Goal: Contribute content: Contribute content

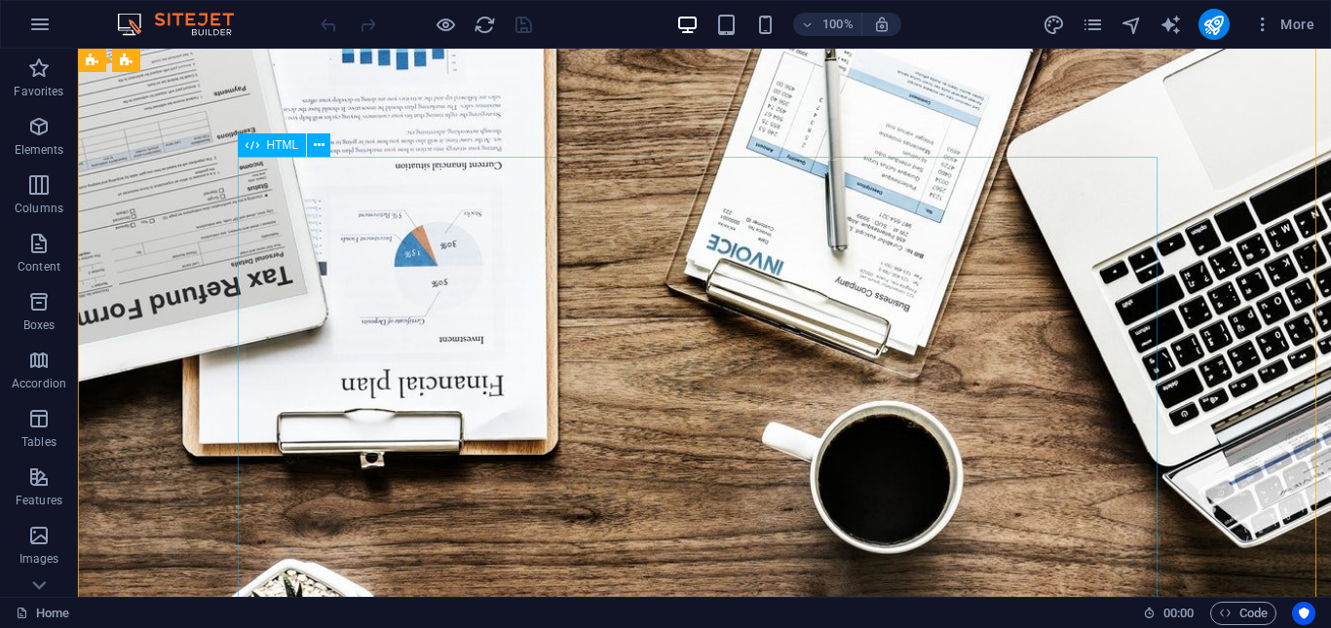
scroll to position [97, 0]
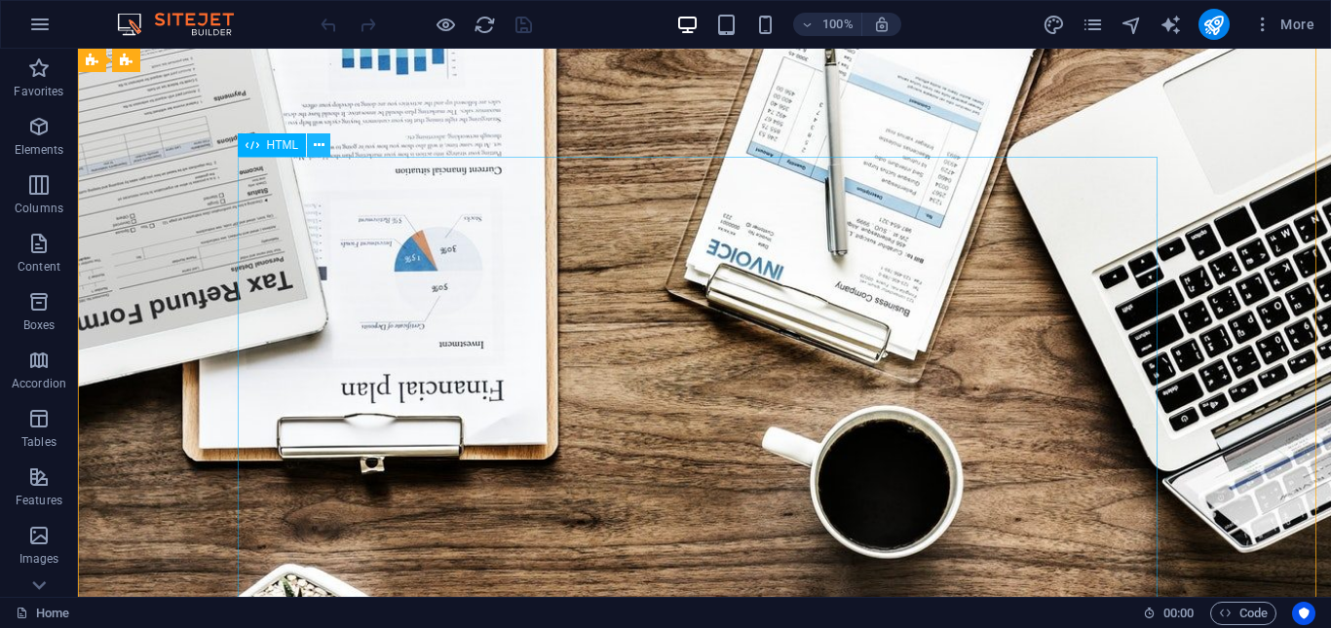
click at [321, 141] on icon at bounding box center [319, 145] width 11 height 20
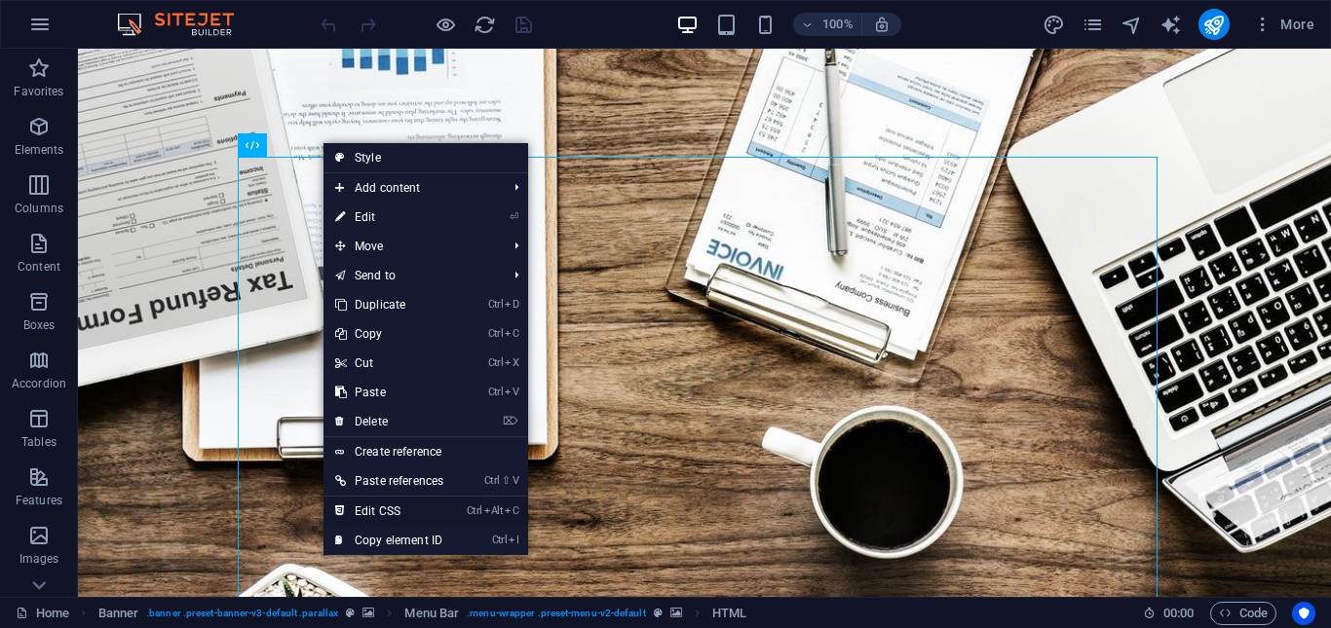
click at [422, 506] on link "Ctrl Alt C Edit CSS" at bounding box center [388, 511] width 131 height 29
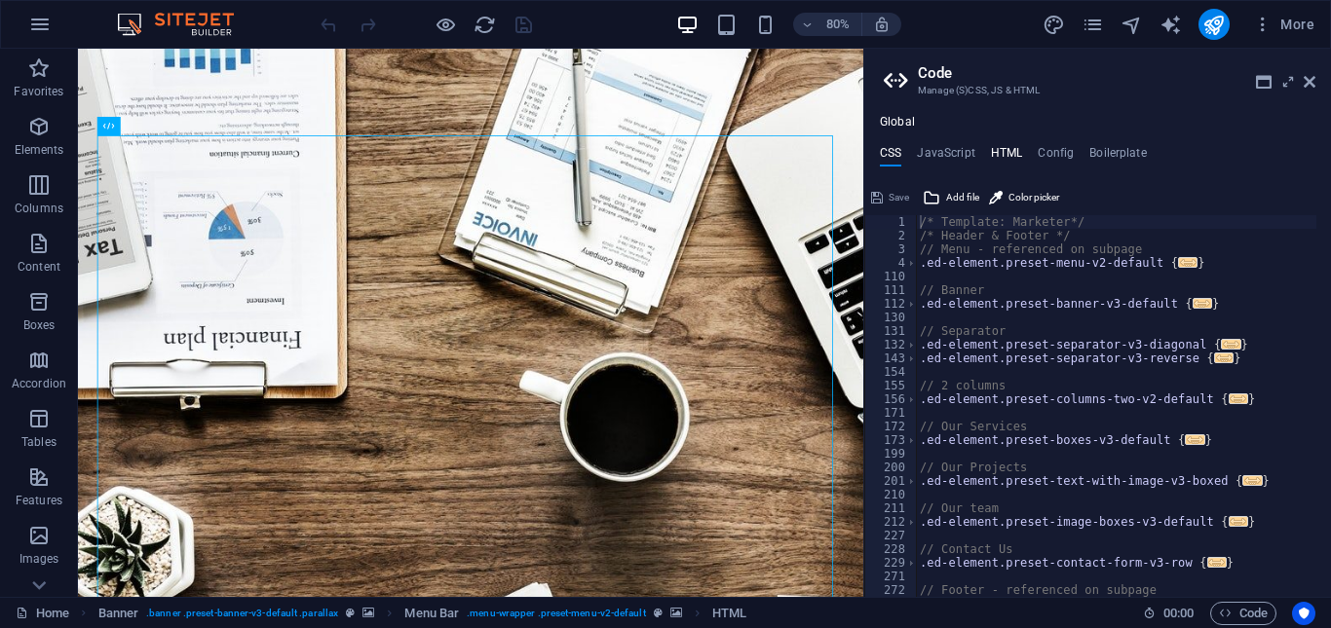
click at [1012, 150] on h4 "HTML" at bounding box center [1007, 156] width 32 height 21
type textarea "<a href="#main-content" class="wv-link-content button">Skip to main content</a>"
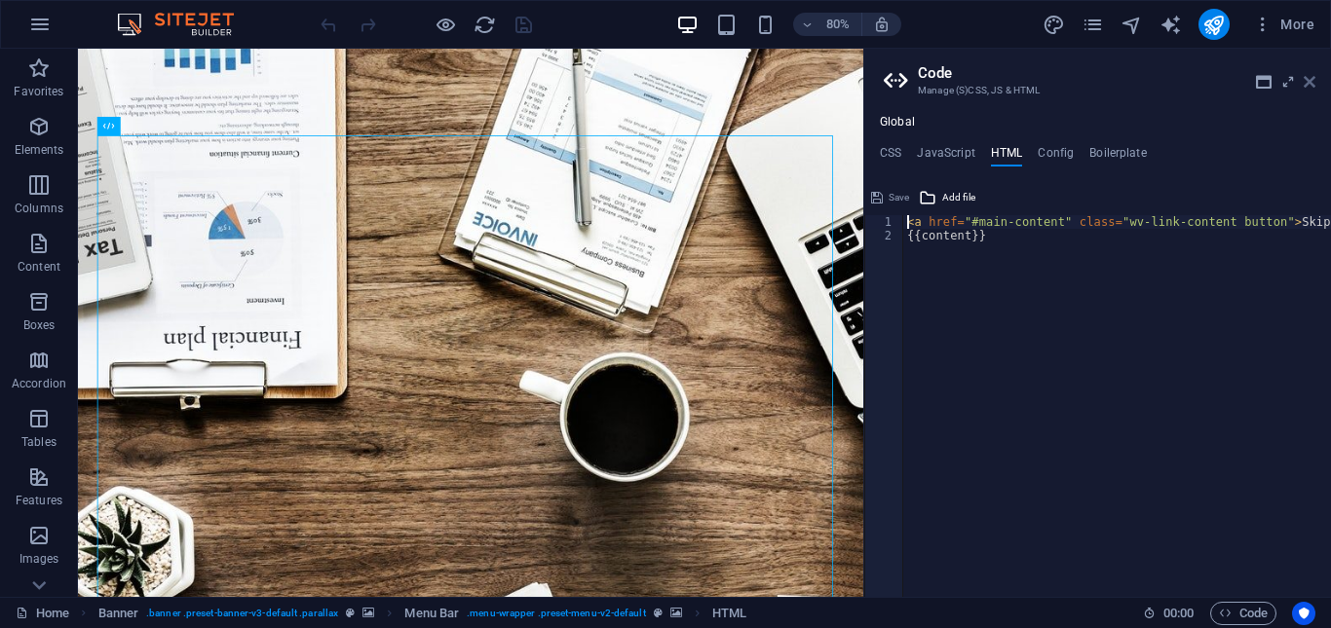
click at [1309, 83] on icon at bounding box center [1309, 82] width 12 height 16
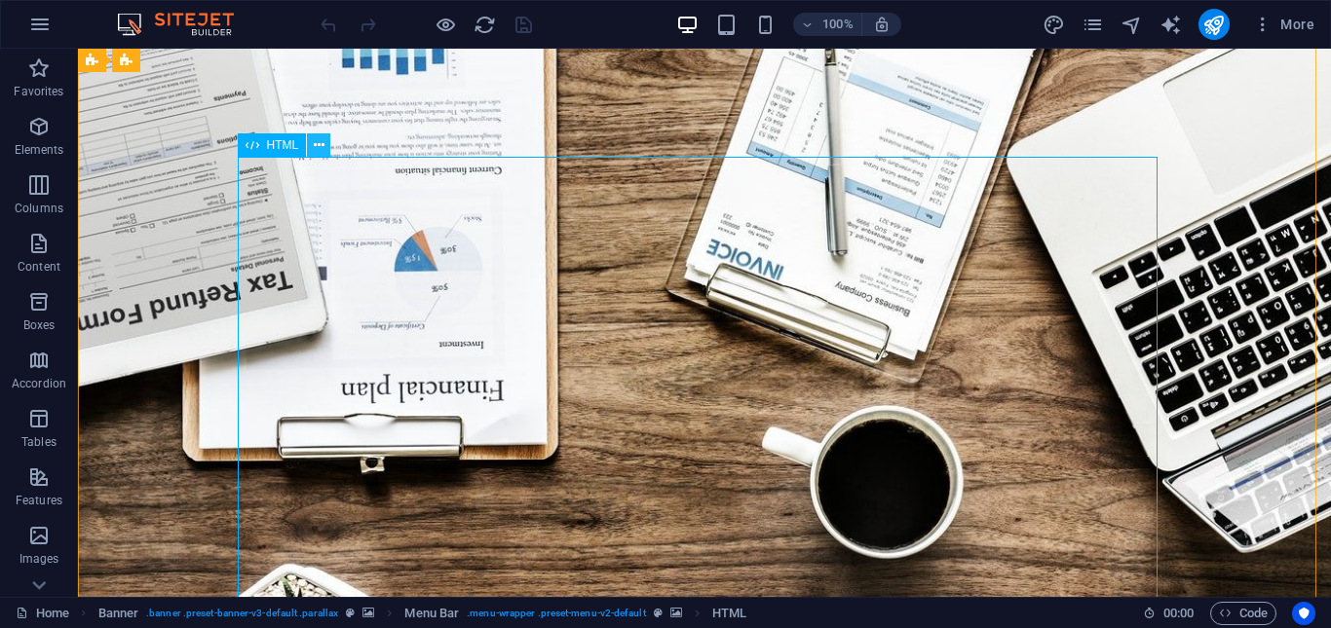
click at [319, 141] on icon at bounding box center [319, 145] width 11 height 20
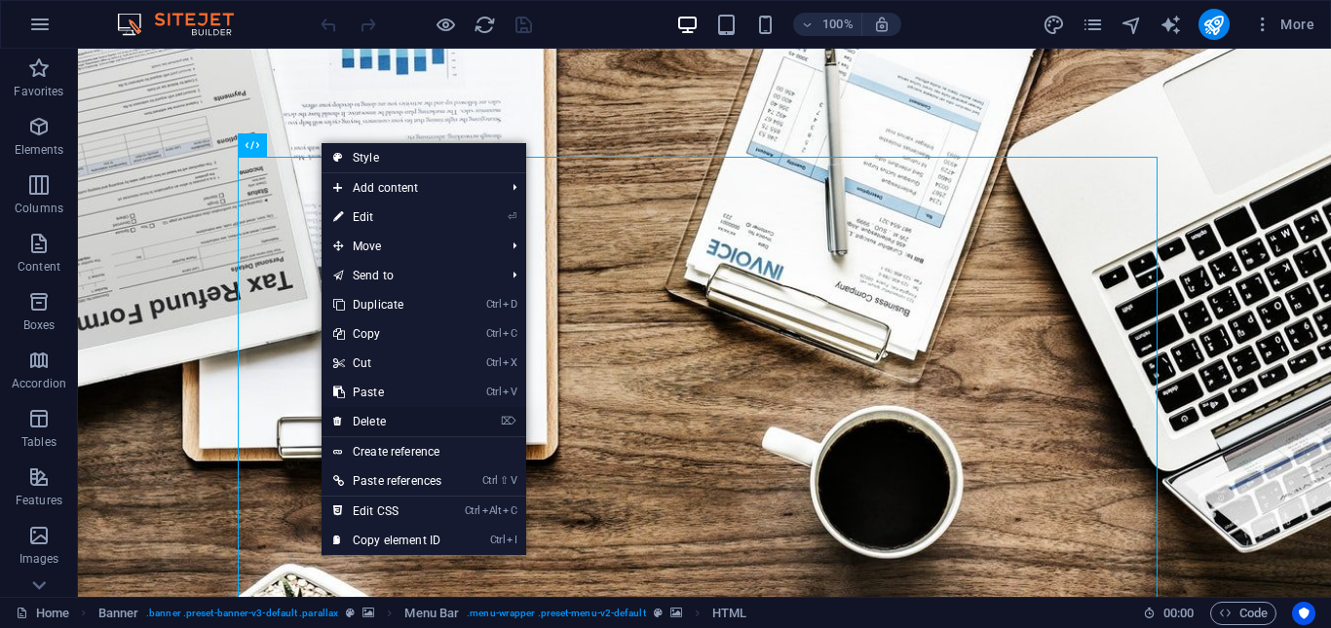
click at [398, 414] on link "⌦ Delete" at bounding box center [386, 421] width 131 height 29
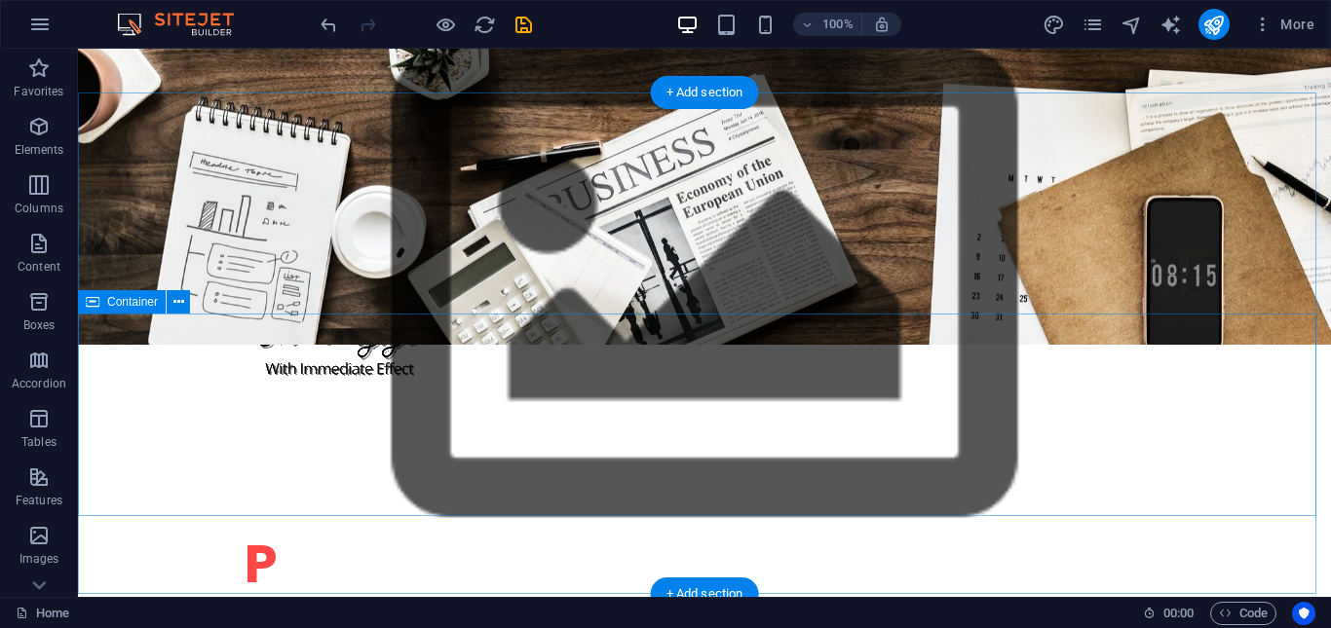
scroll to position [682, 0]
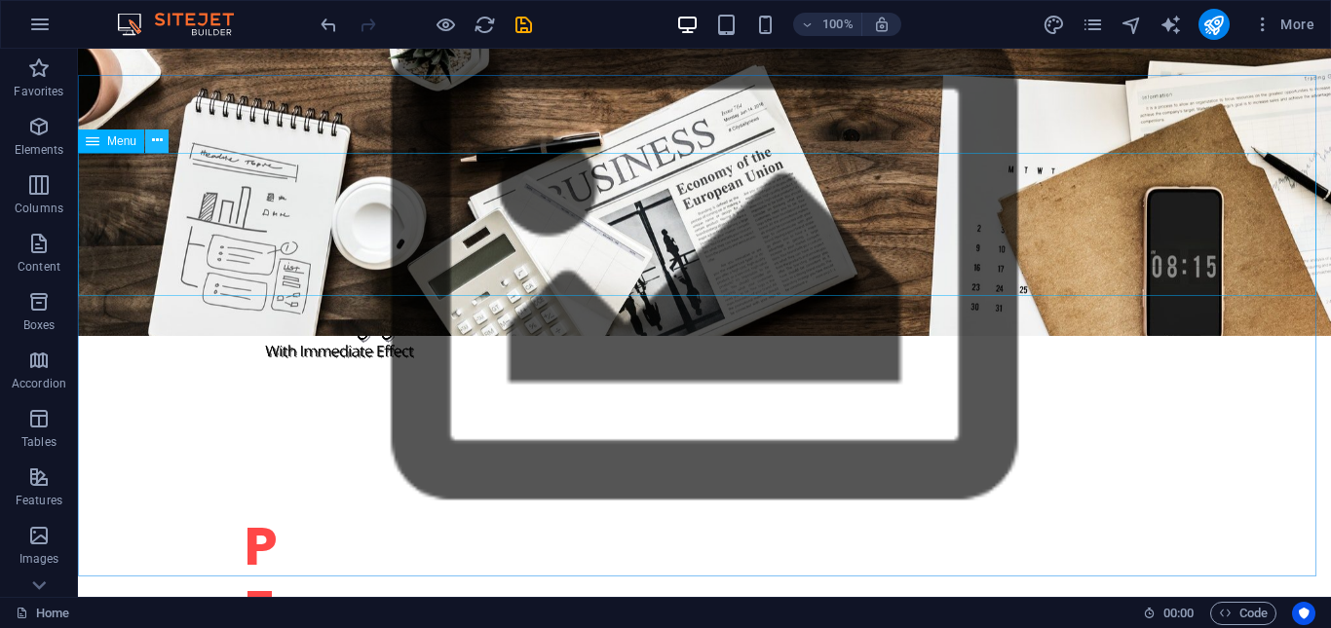
click at [161, 142] on icon at bounding box center [157, 141] width 11 height 20
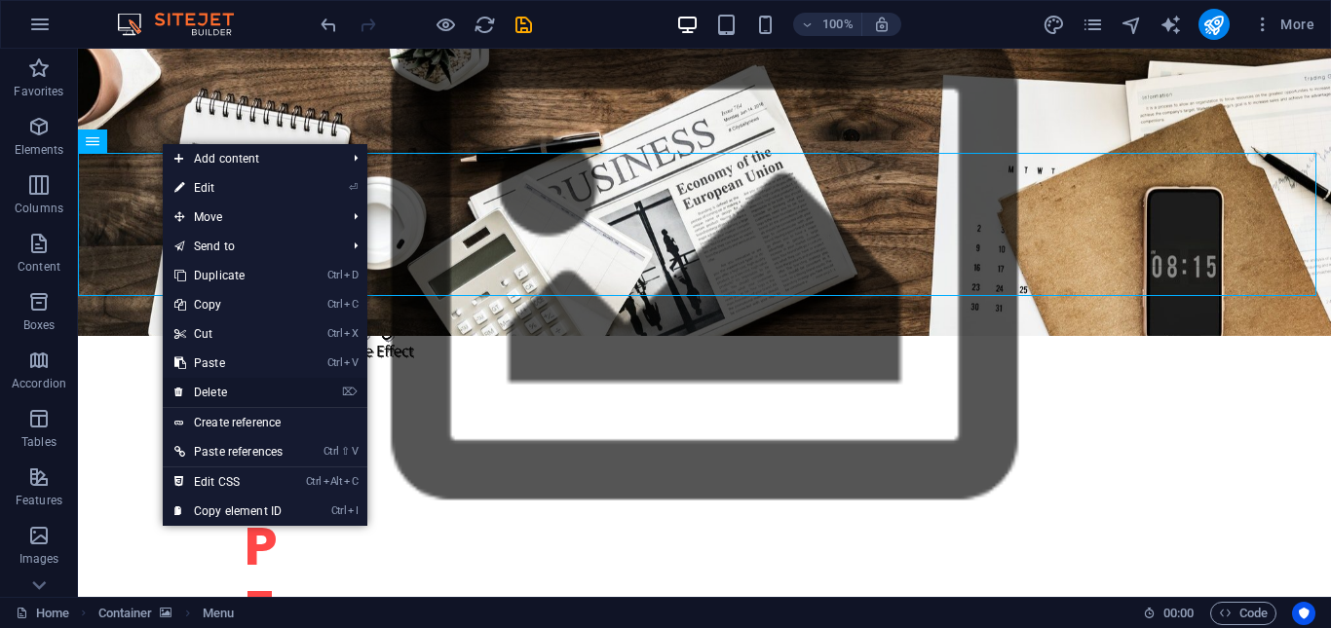
click at [236, 392] on link "⌦ Delete" at bounding box center [228, 392] width 131 height 29
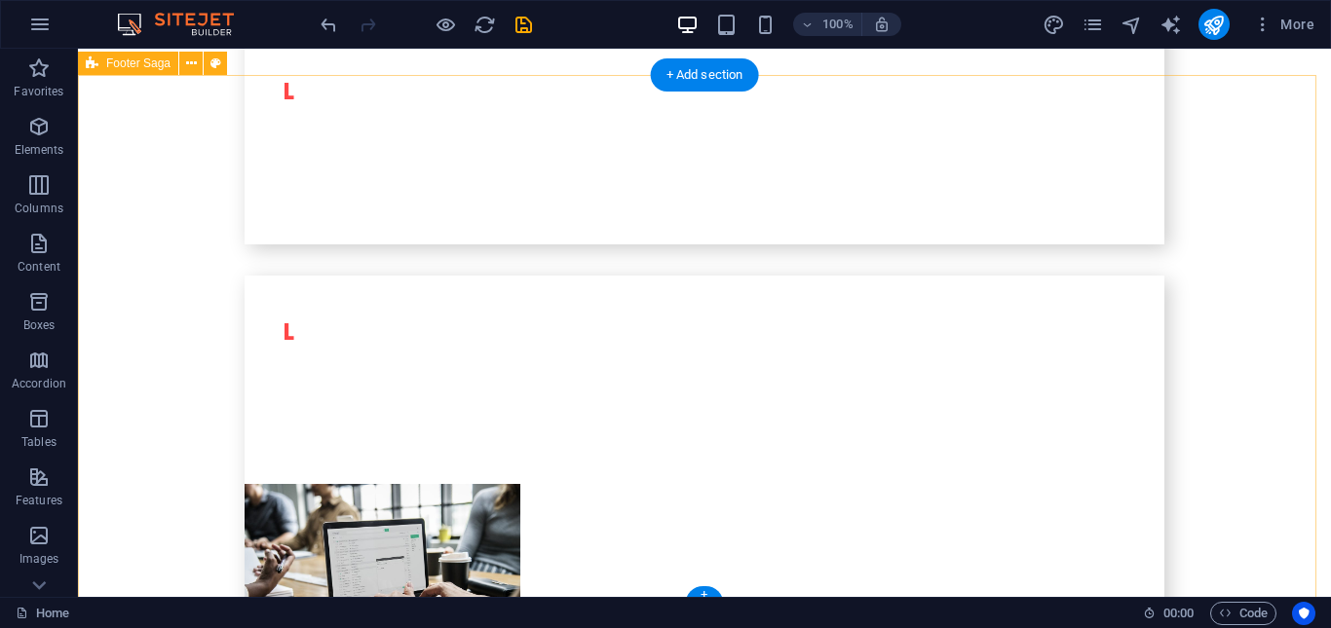
scroll to position [5015, 0]
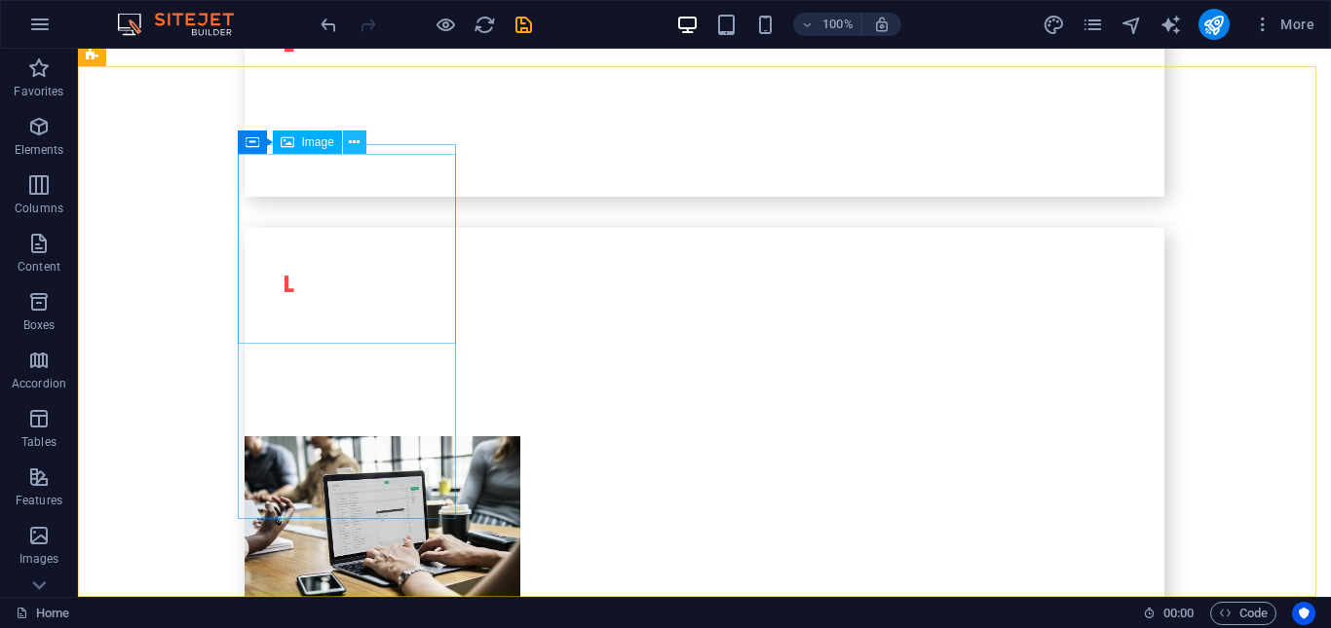
click at [357, 137] on icon at bounding box center [354, 142] width 11 height 20
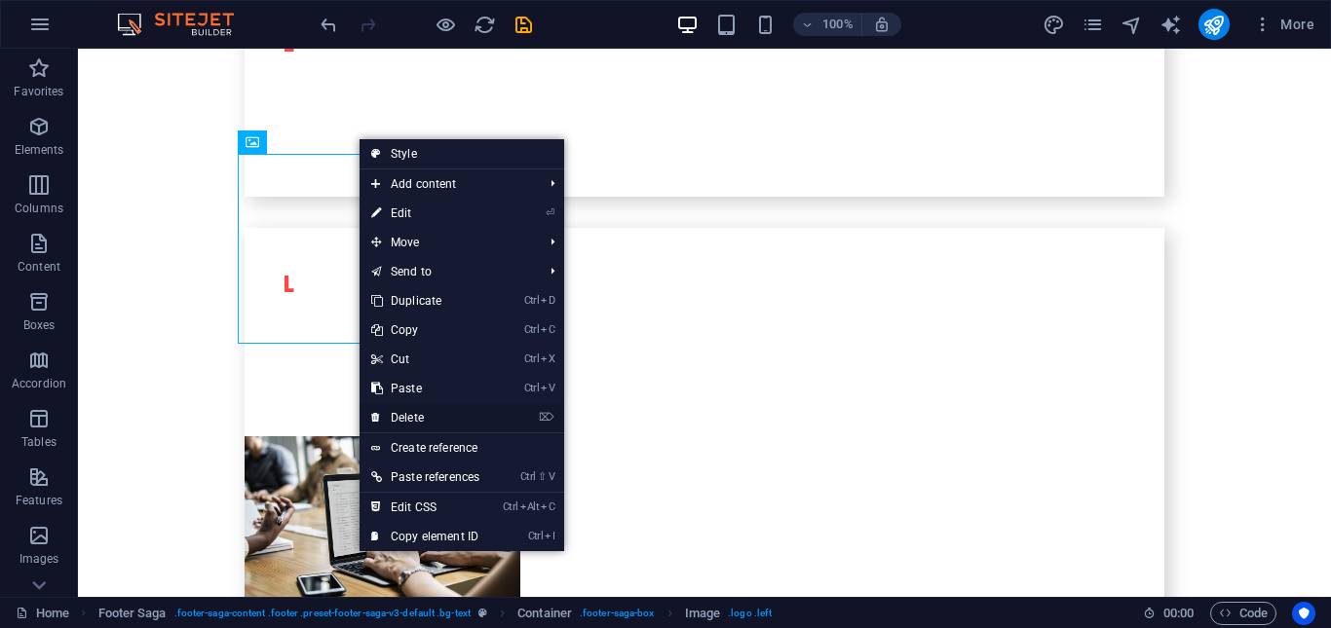
click at [445, 413] on link "⌦ Delete" at bounding box center [424, 417] width 131 height 29
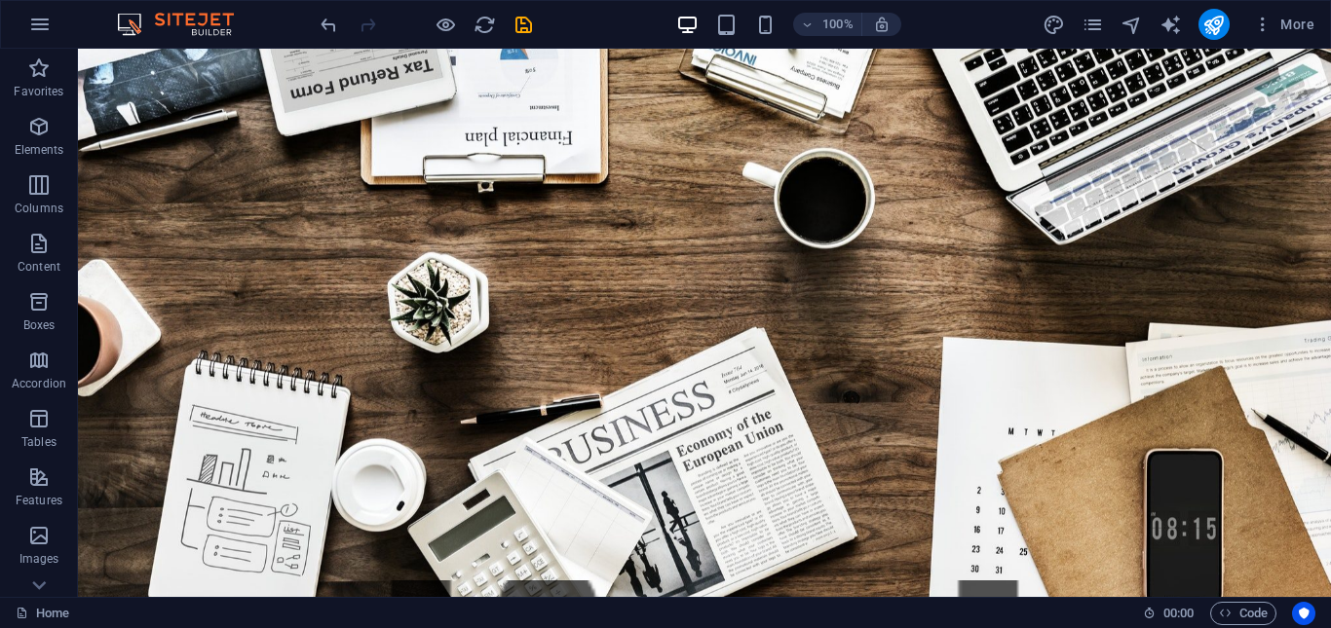
scroll to position [0, 0]
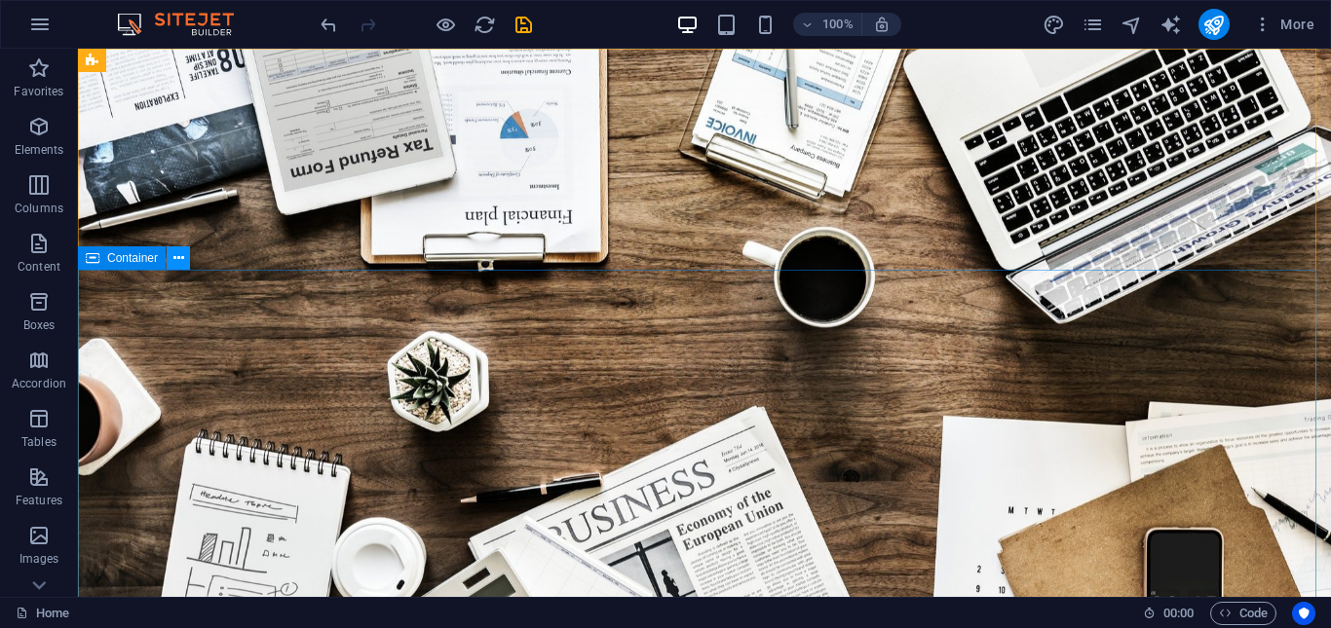
click at [173, 257] on icon at bounding box center [178, 258] width 11 height 20
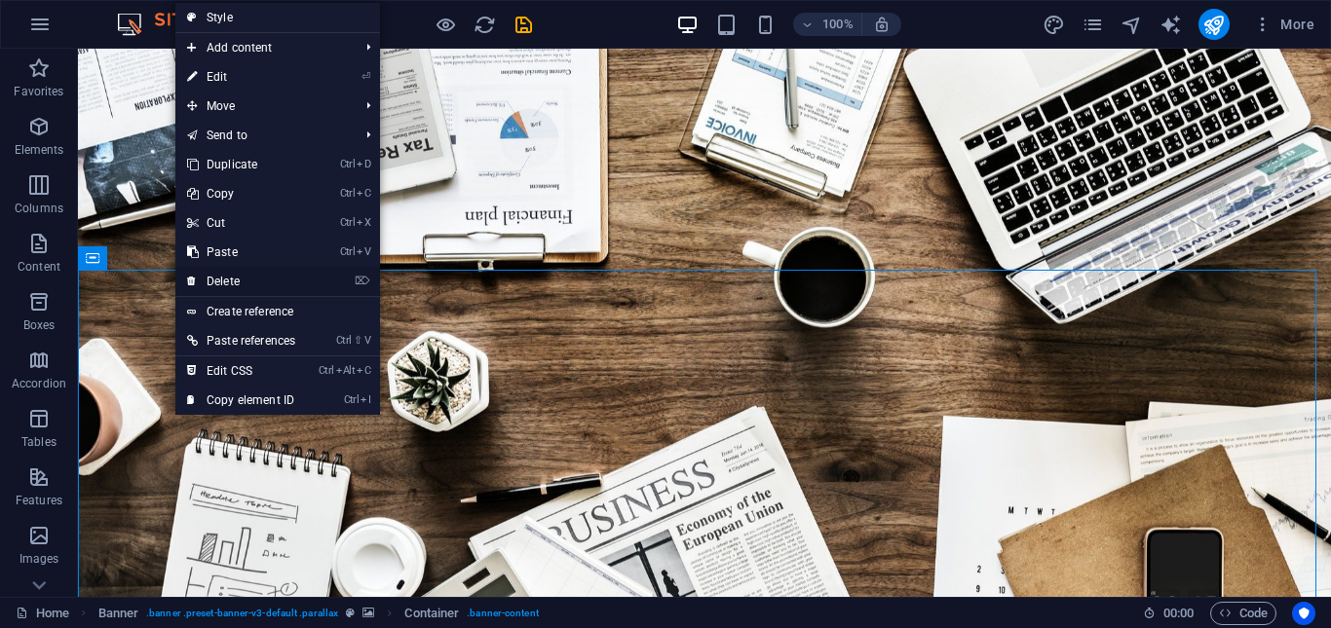
click at [228, 278] on link "⌦ Delete" at bounding box center [240, 281] width 131 height 29
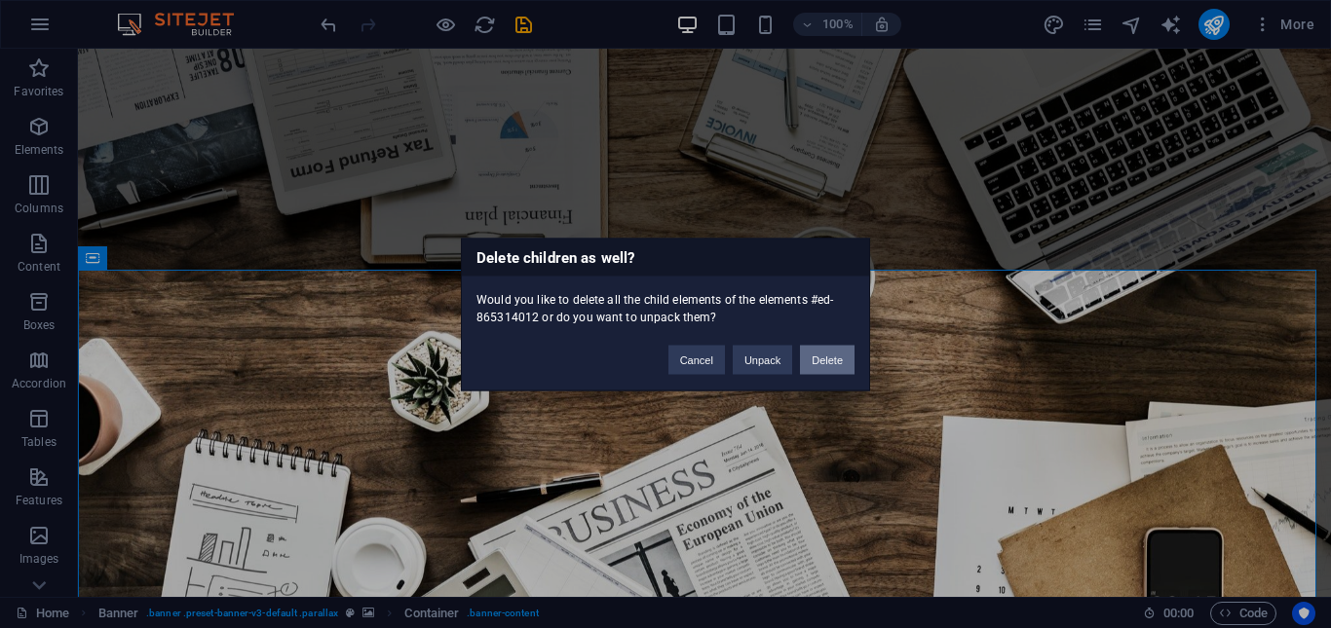
click at [840, 359] on button "Delete" at bounding box center [827, 359] width 55 height 29
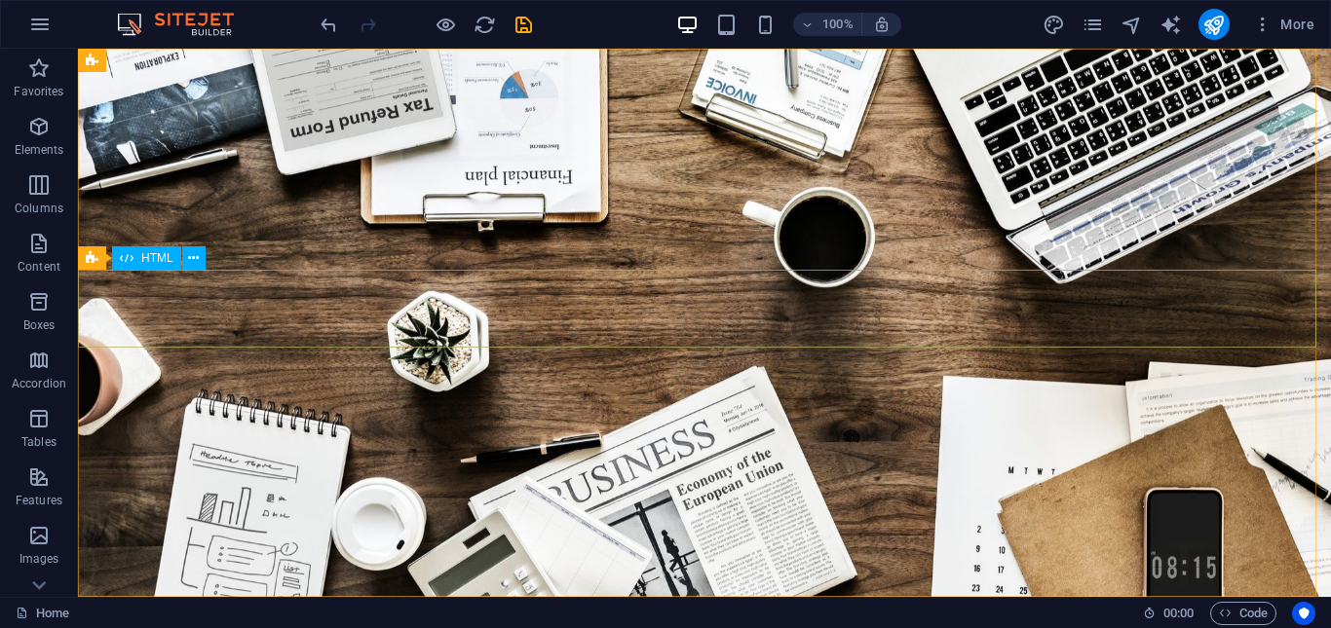
click at [161, 264] on span "HTML" at bounding box center [157, 258] width 32 height 12
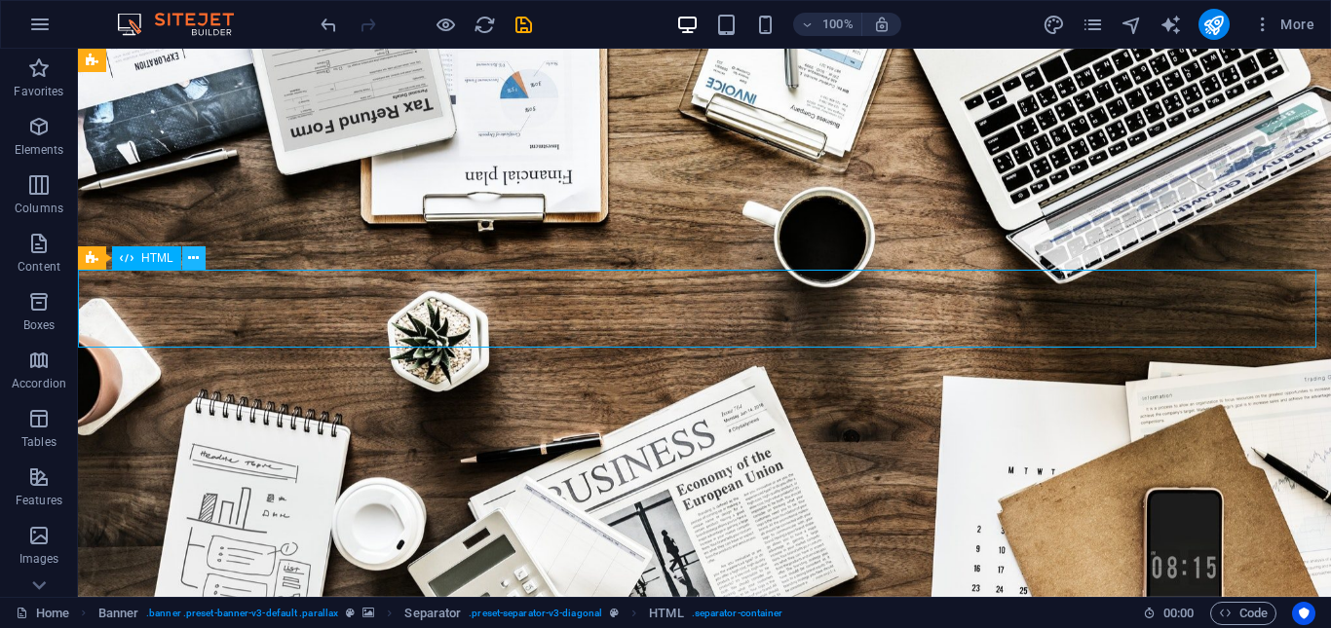
click at [196, 256] on icon at bounding box center [193, 258] width 11 height 20
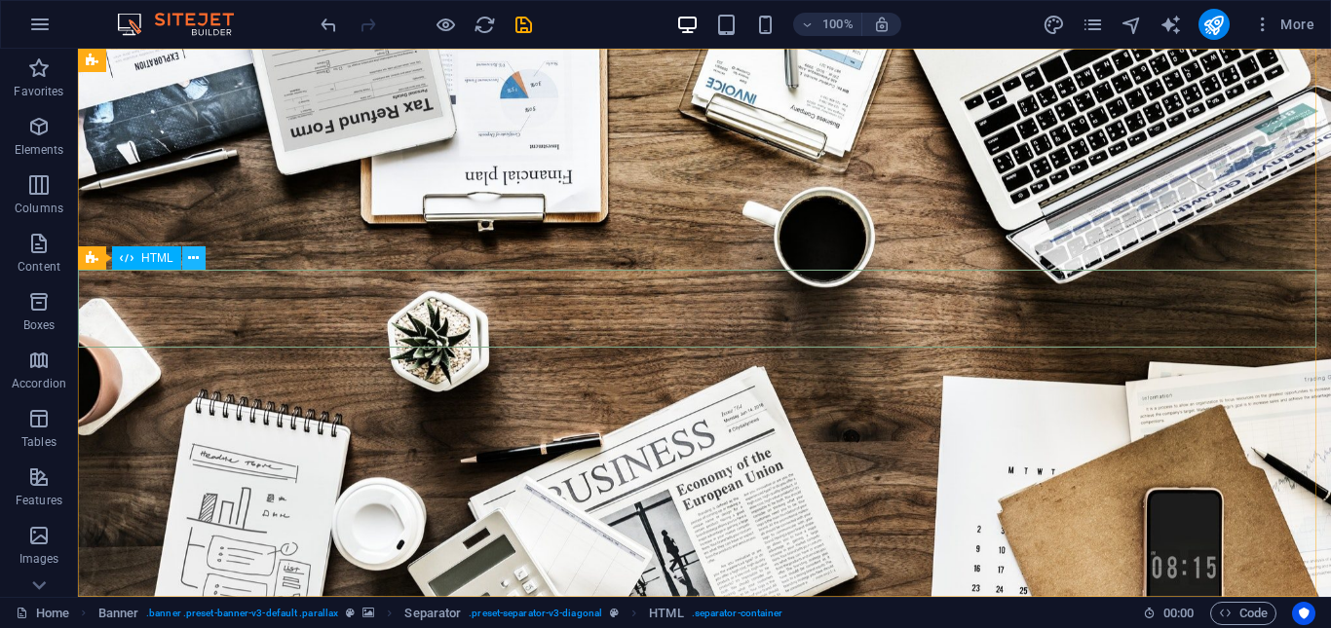
click at [191, 257] on icon at bounding box center [193, 258] width 11 height 20
click at [43, 139] on span "Elements" at bounding box center [39, 138] width 78 height 47
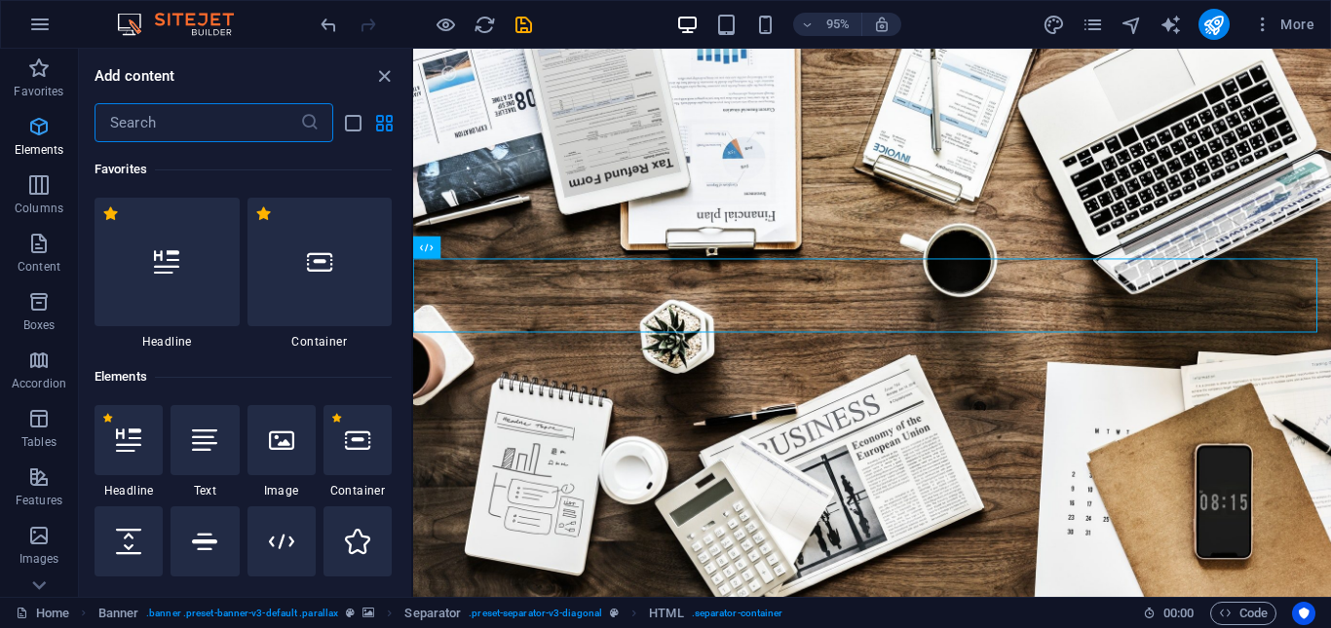
scroll to position [207, 0]
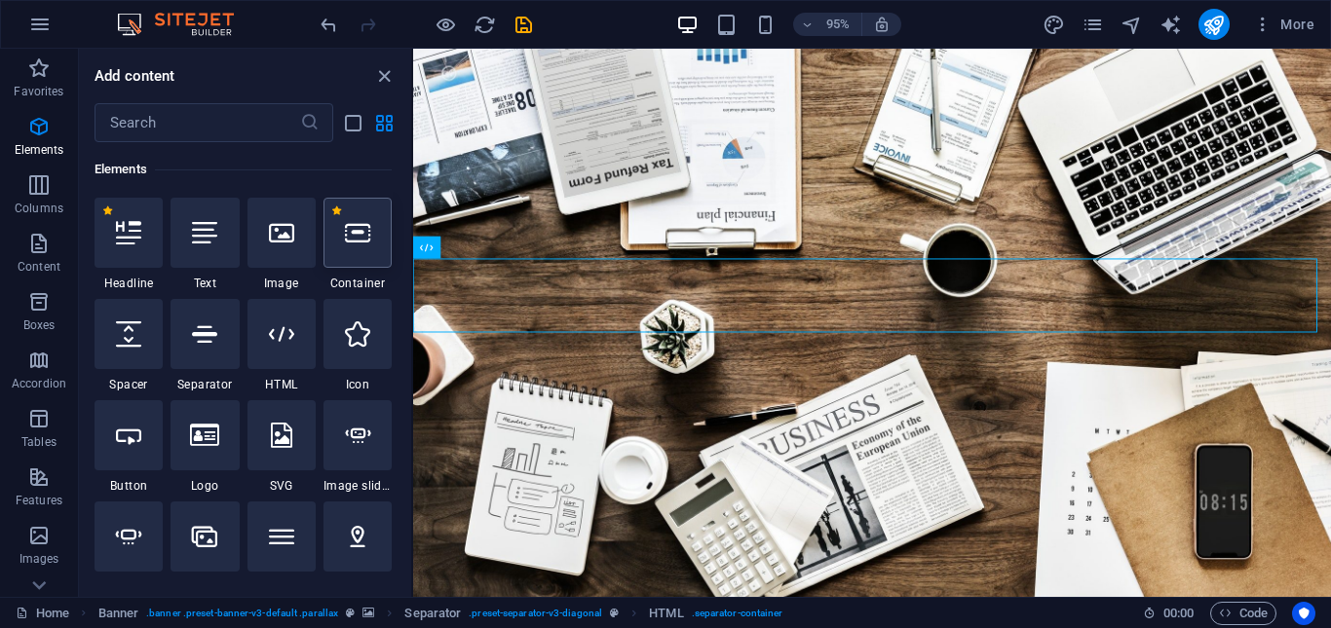
click at [354, 236] on icon at bounding box center [357, 232] width 25 height 25
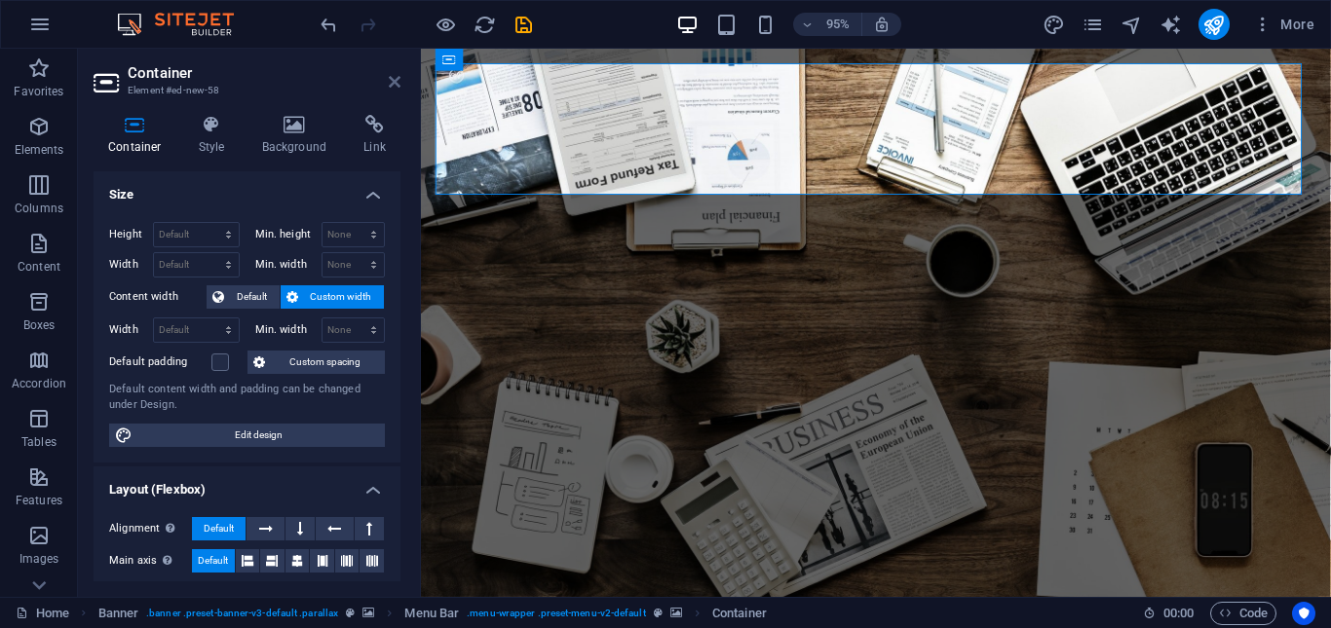
click at [393, 81] on icon at bounding box center [395, 82] width 12 height 16
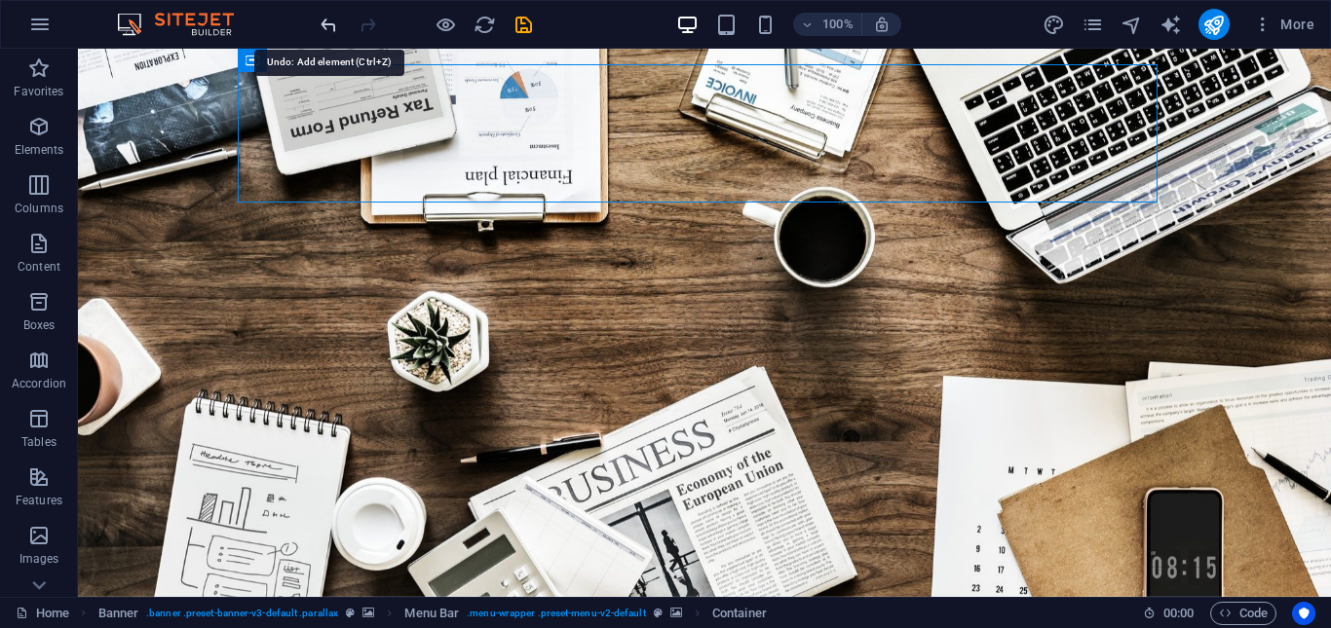
click at [329, 26] on icon "undo" at bounding box center [329, 25] width 22 height 22
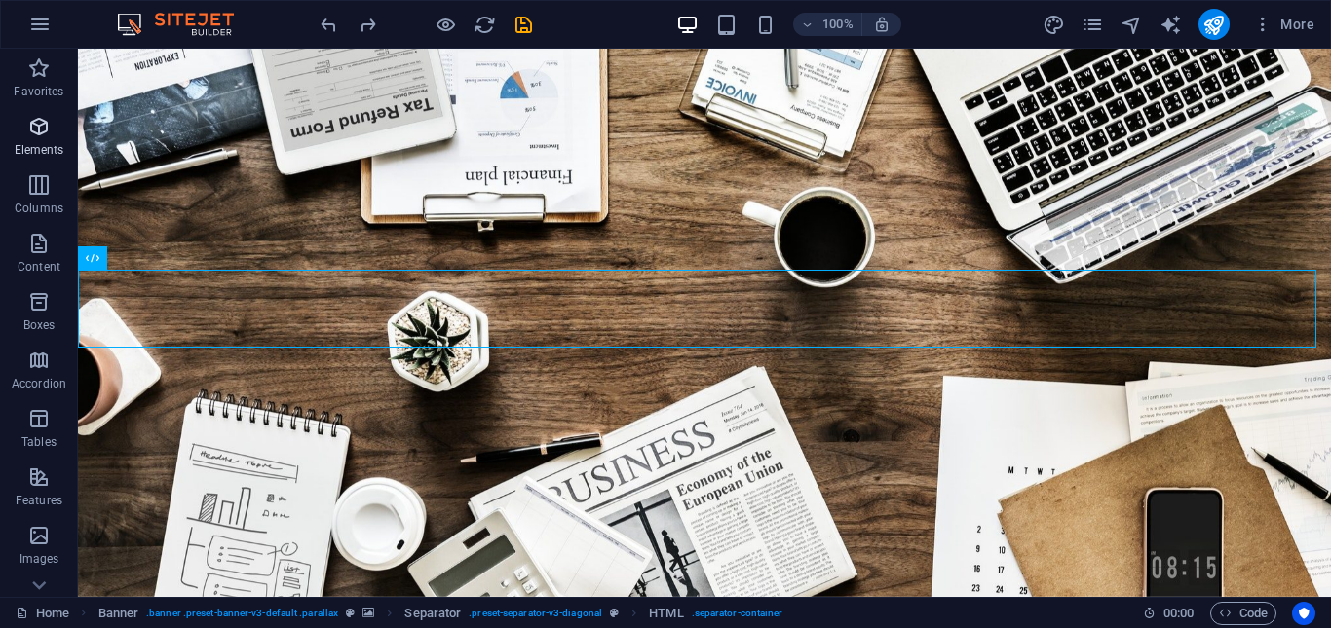
click at [36, 143] on p "Elements" at bounding box center [40, 150] width 50 height 16
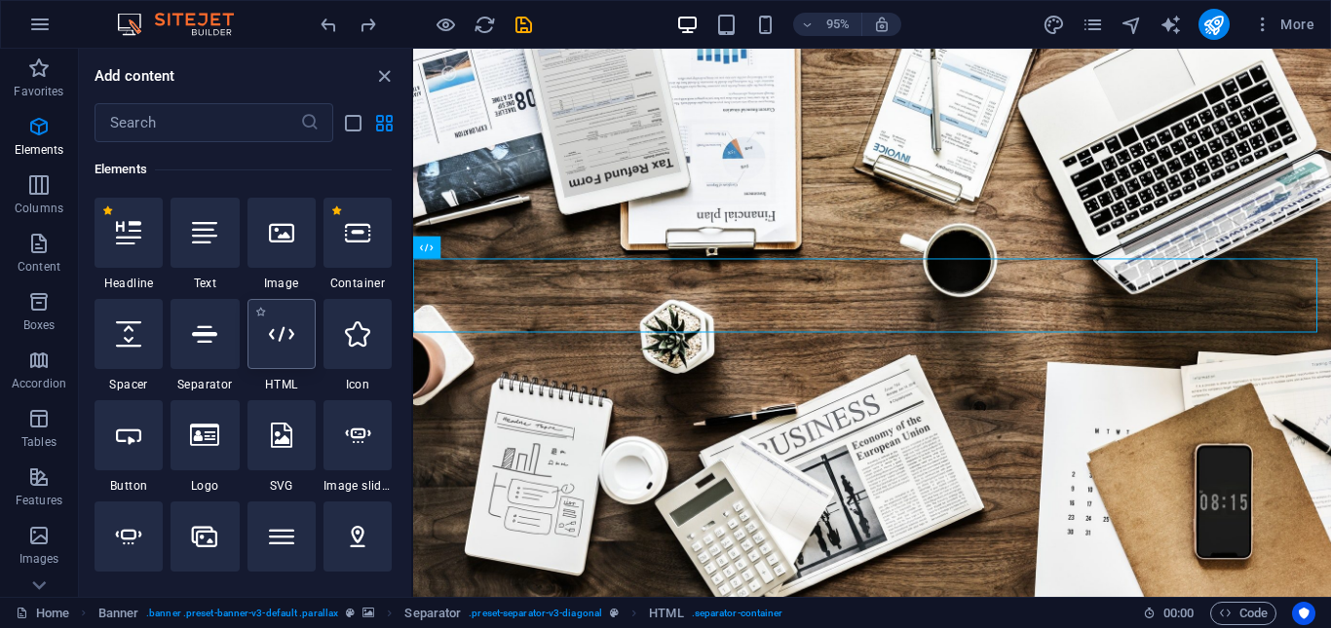
click at [294, 334] on div at bounding box center [281, 334] width 68 height 70
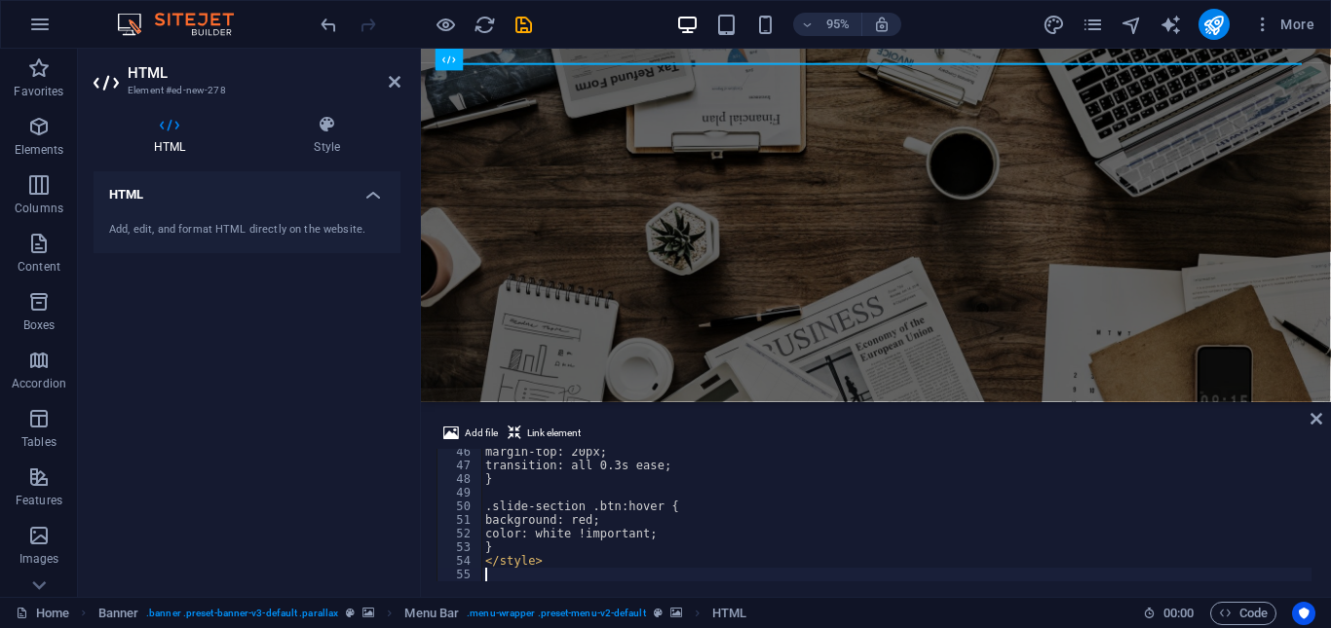
scroll to position [618, 0]
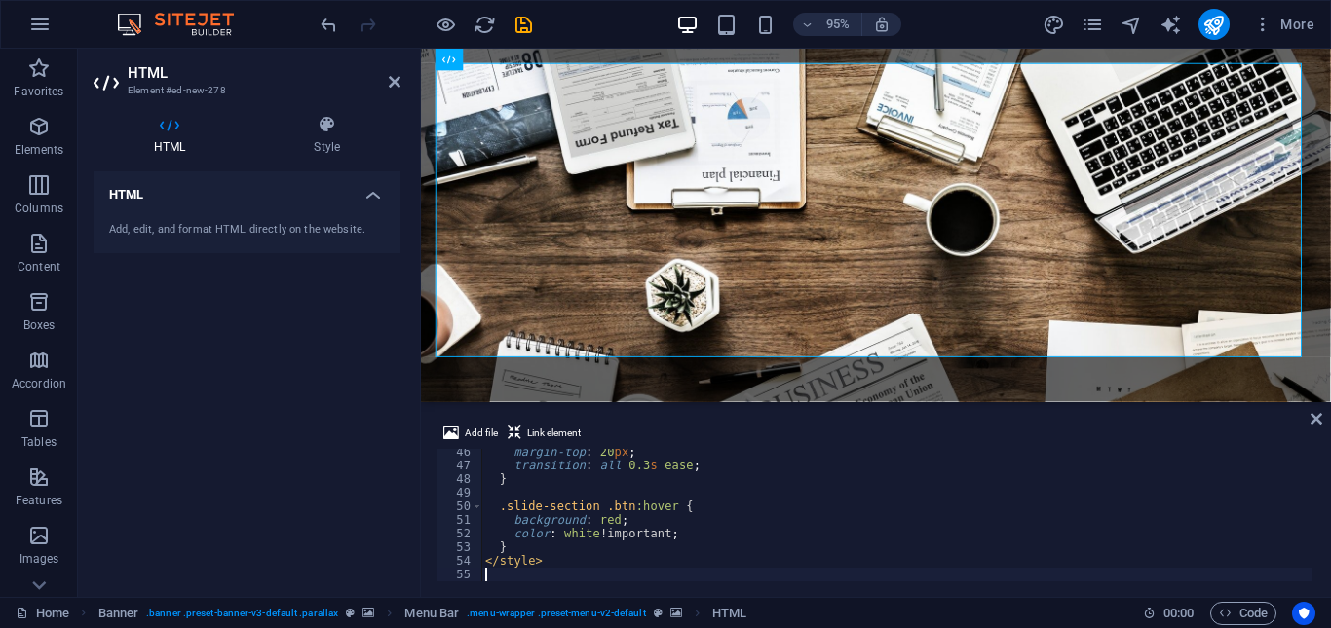
click at [388, 377] on div "HTML Add, edit, and format HTML directly on the website." at bounding box center [247, 376] width 307 height 410
click at [525, 23] on icon "save" at bounding box center [523, 25] width 22 height 22
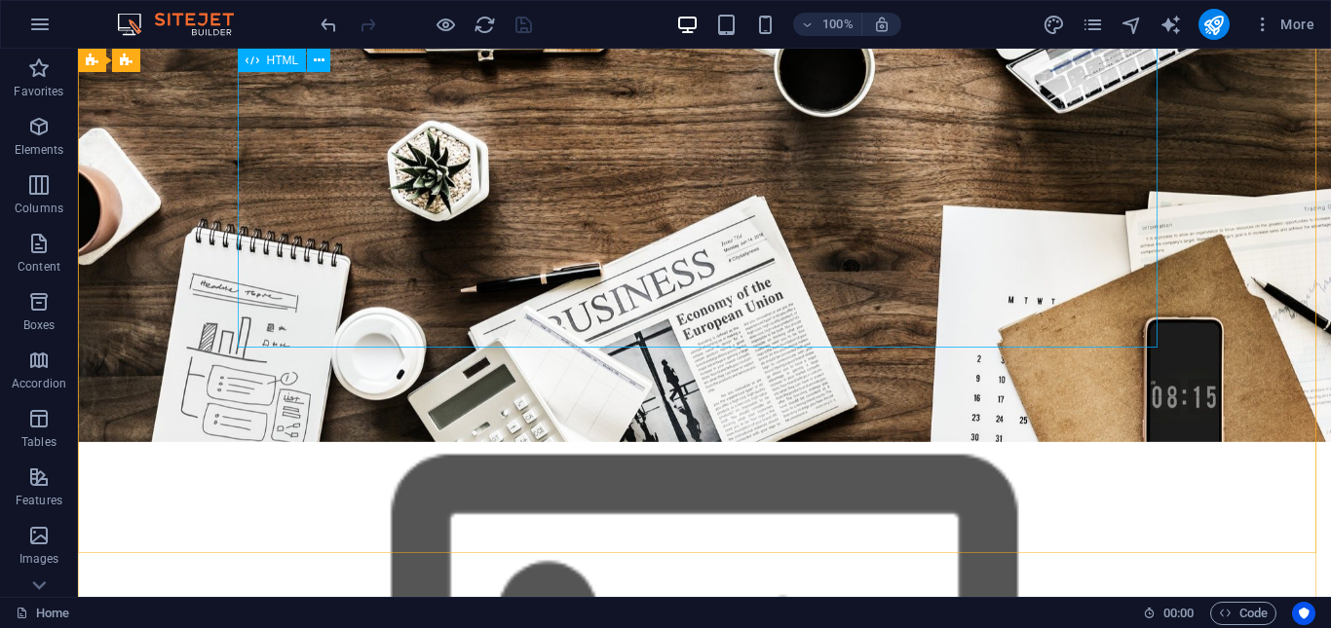
scroll to position [0, 0]
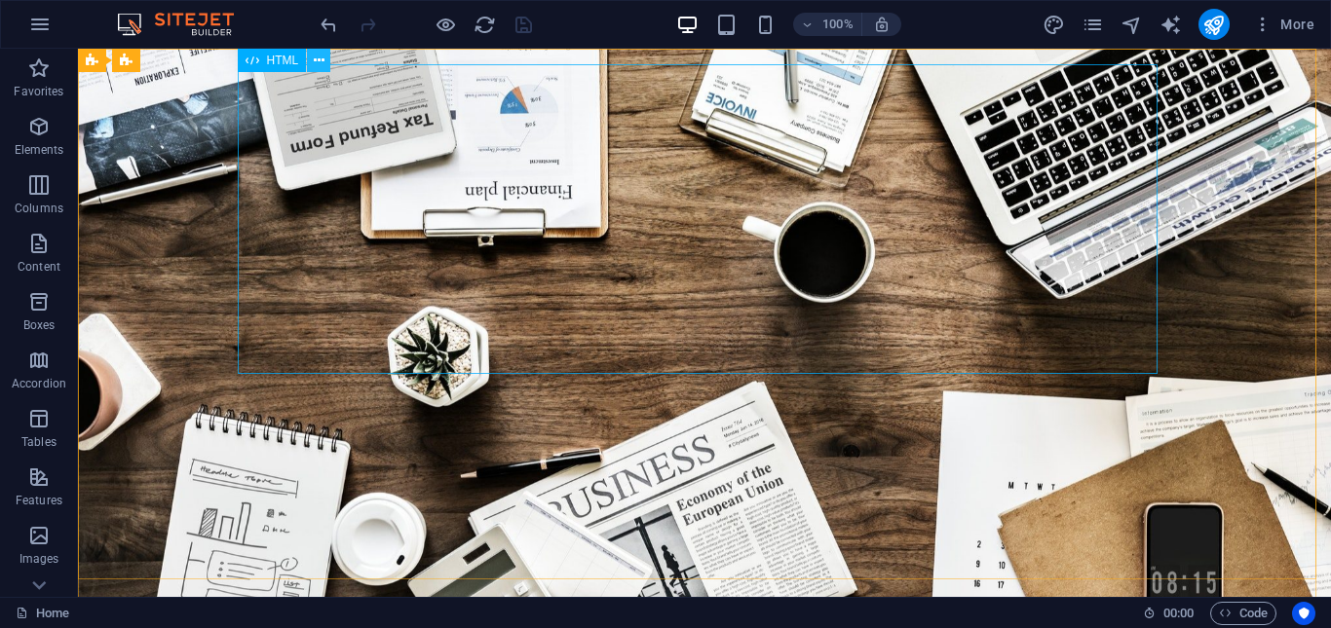
click at [319, 58] on icon at bounding box center [319, 61] width 11 height 20
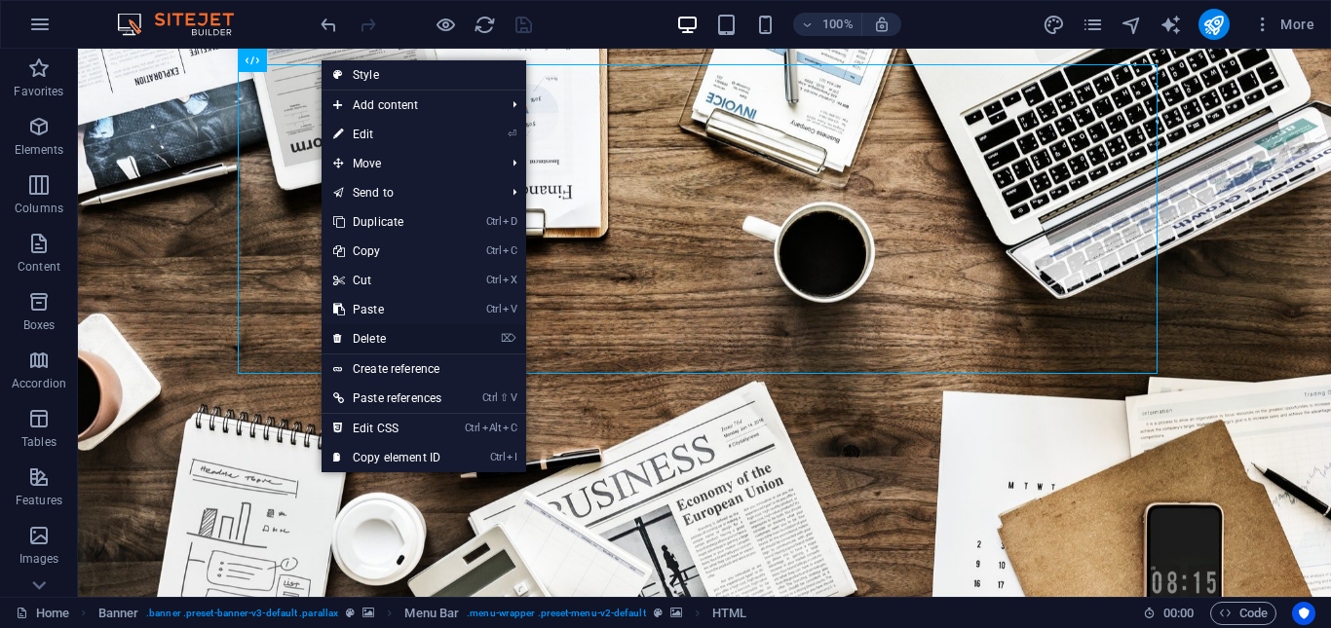
click at [409, 338] on link "⌦ Delete" at bounding box center [386, 338] width 131 height 29
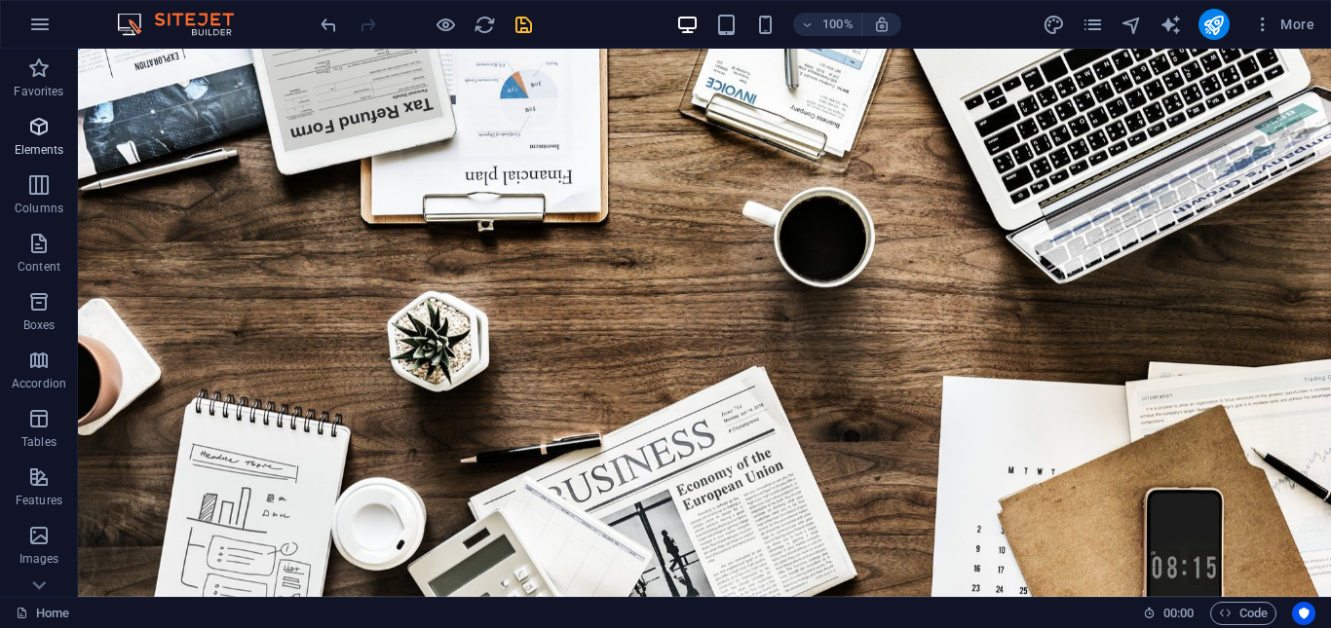
click at [46, 131] on icon "button" at bounding box center [38, 126] width 23 height 23
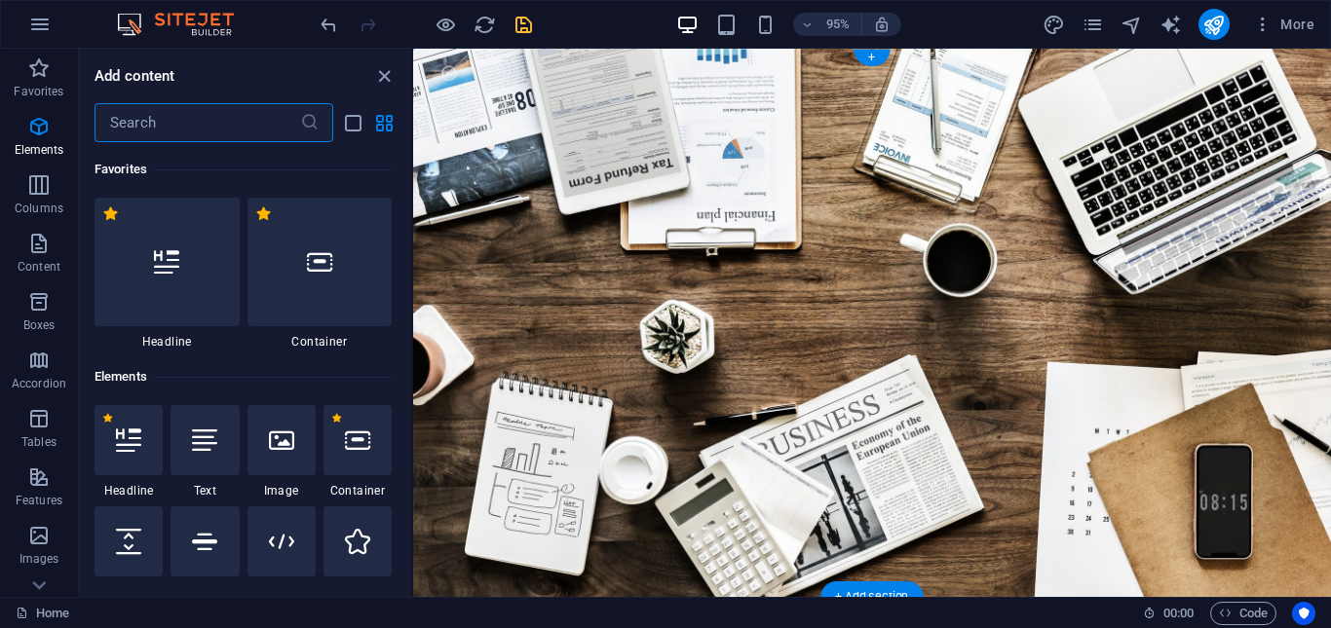
scroll to position [207, 0]
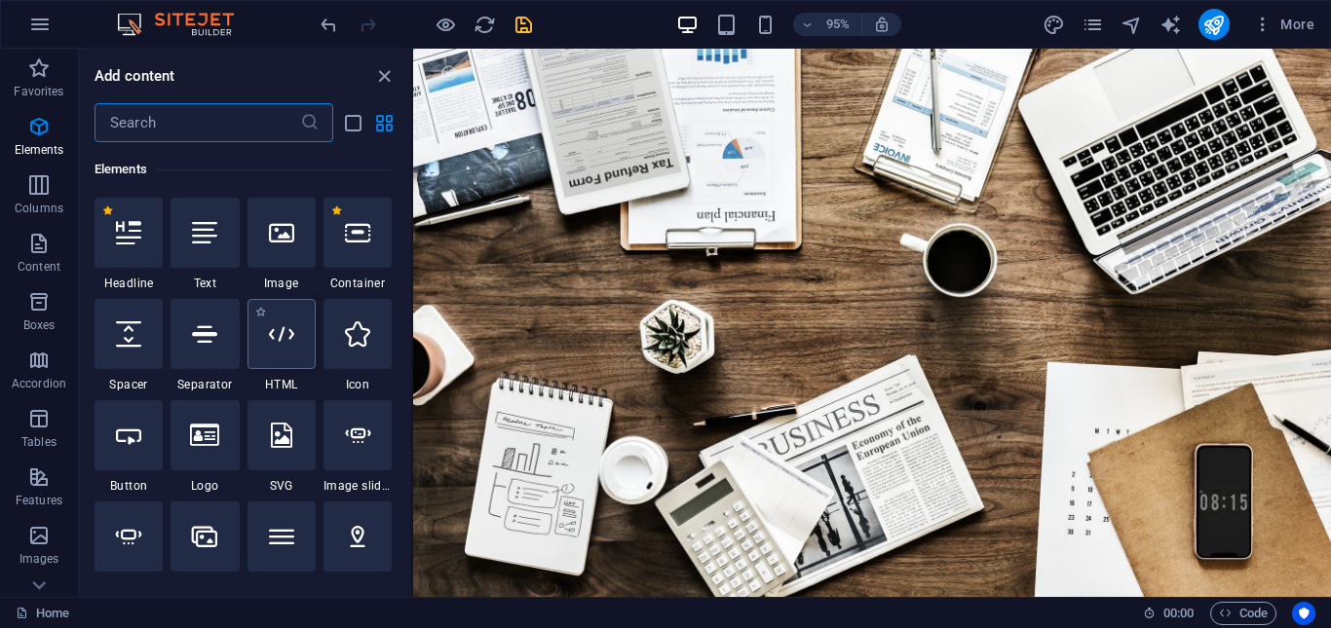
click at [275, 345] on icon at bounding box center [281, 333] width 25 height 25
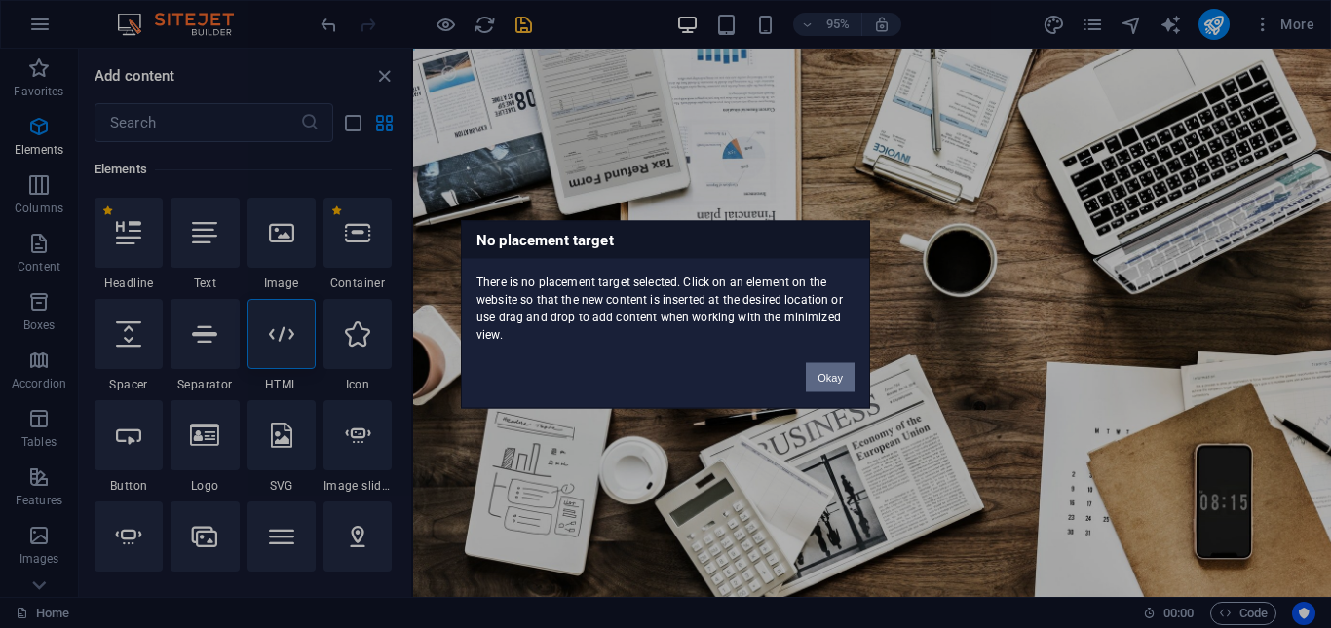
click at [848, 380] on button "Okay" at bounding box center [830, 376] width 49 height 29
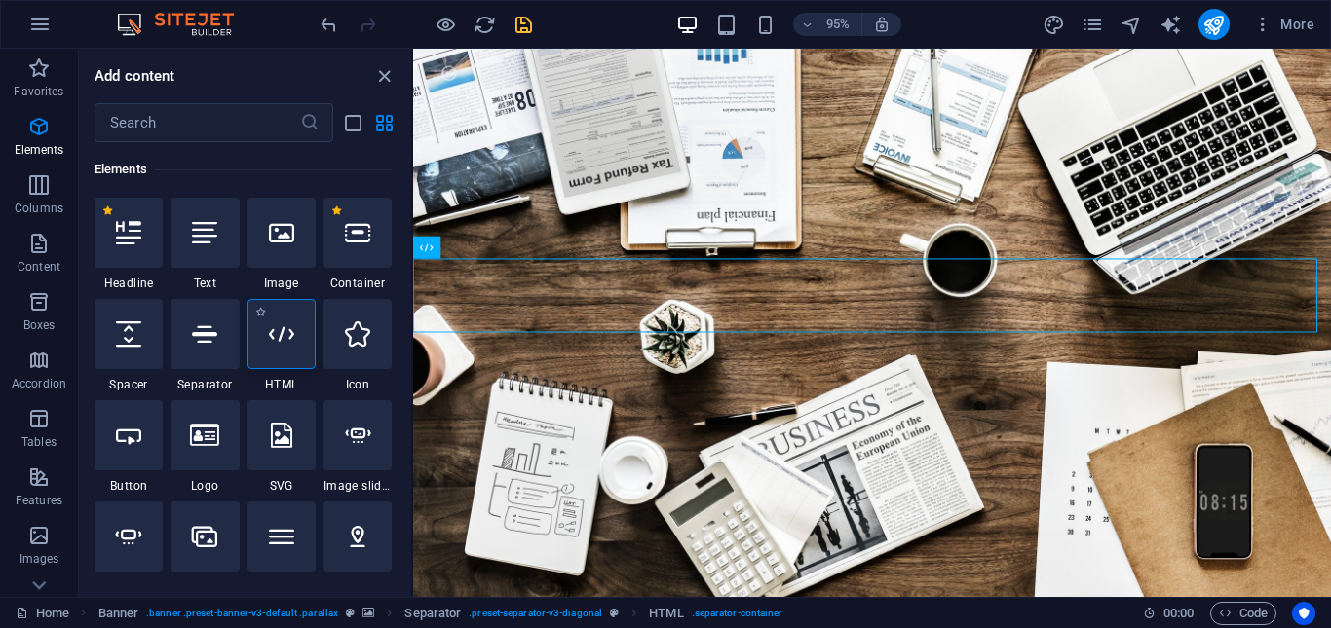
click at [286, 337] on icon at bounding box center [281, 333] width 25 height 25
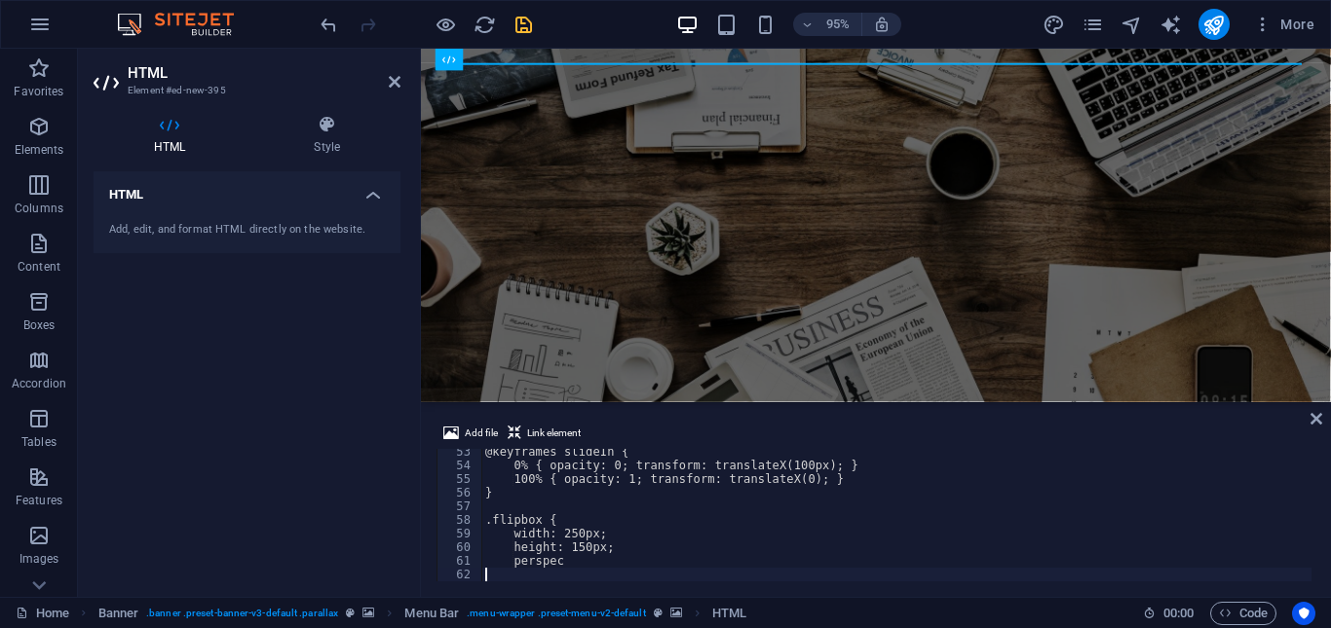
scroll to position [713, 0]
click at [382, 413] on div "HTML Add, edit, and format HTML directly on the website." at bounding box center [247, 376] width 307 height 410
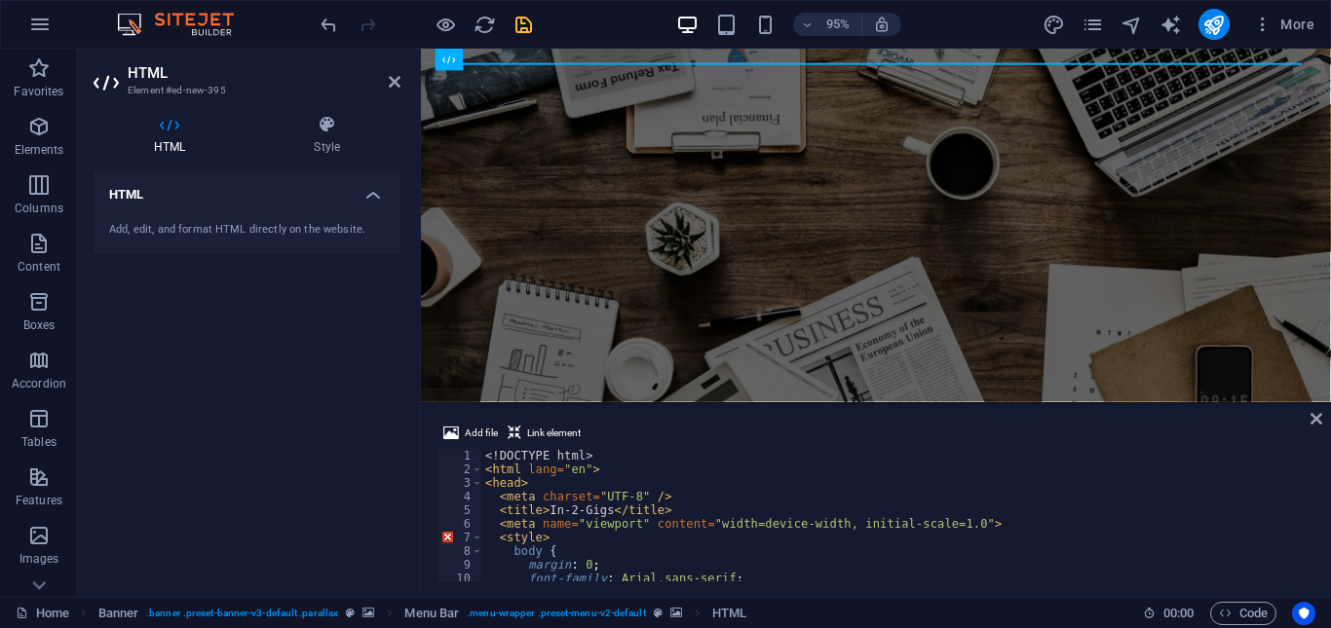
scroll to position [0, 0]
click at [355, 376] on div "HTML Add, edit, and format HTML directly on the website." at bounding box center [247, 376] width 307 height 410
click at [519, 29] on icon "save" at bounding box center [523, 25] width 22 height 22
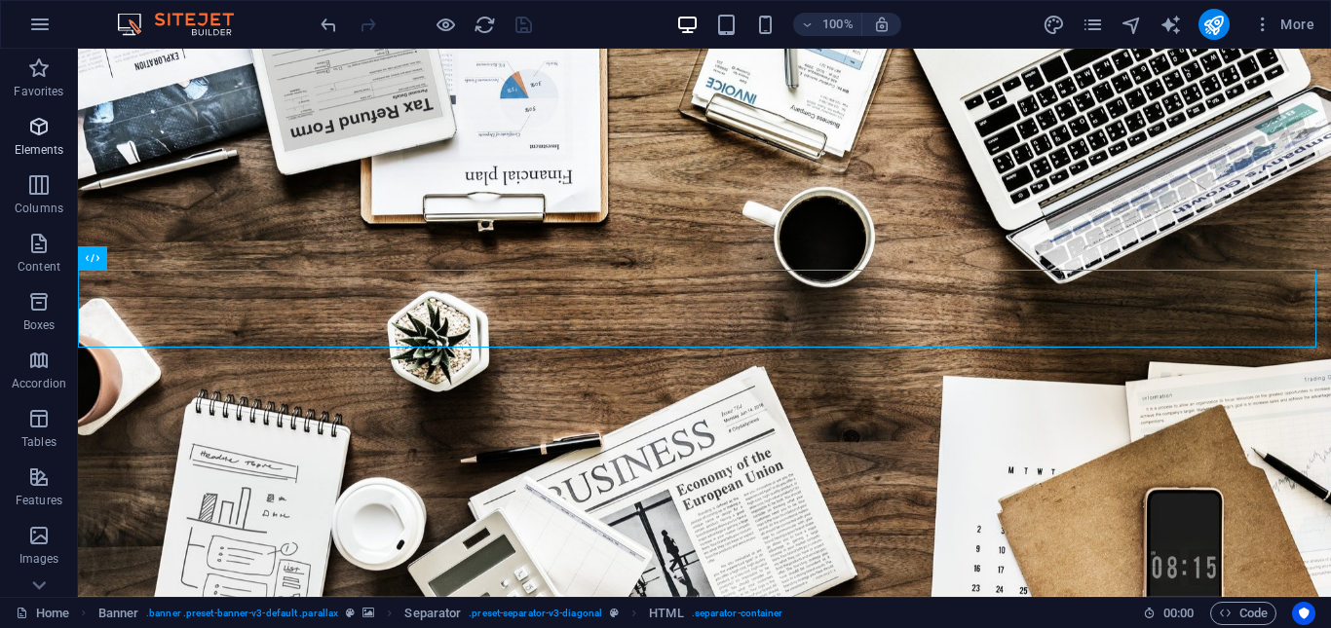
click at [40, 125] on icon "button" at bounding box center [38, 126] width 23 height 23
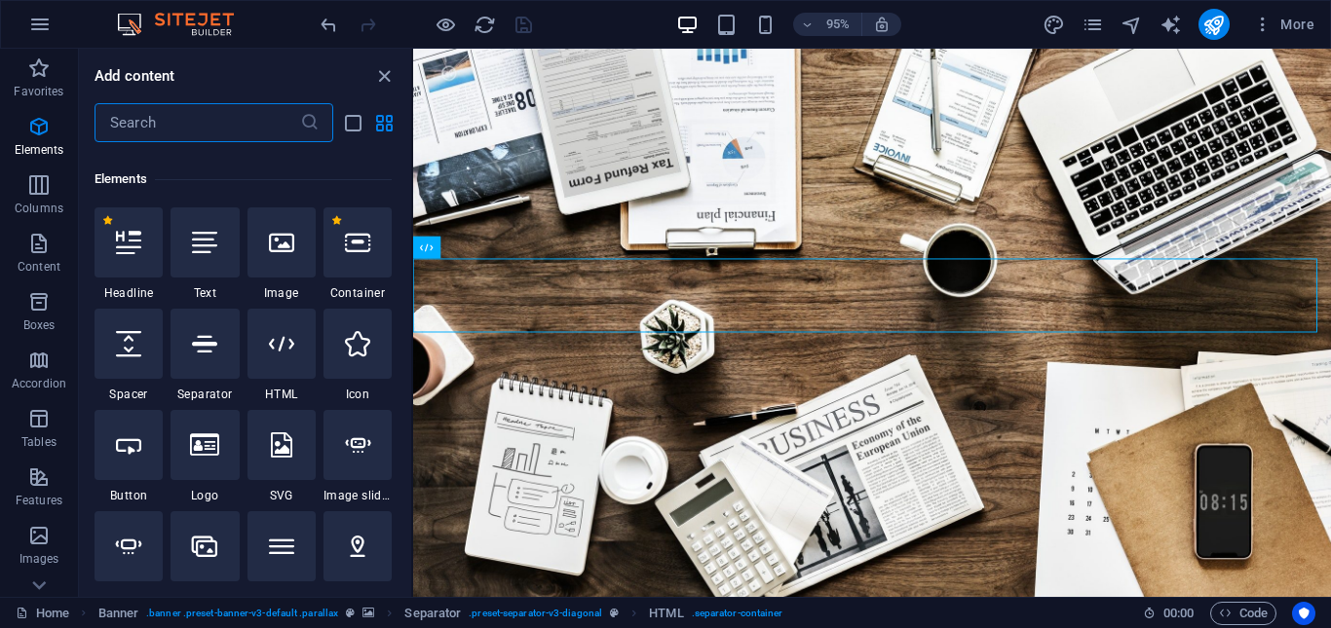
scroll to position [207, 0]
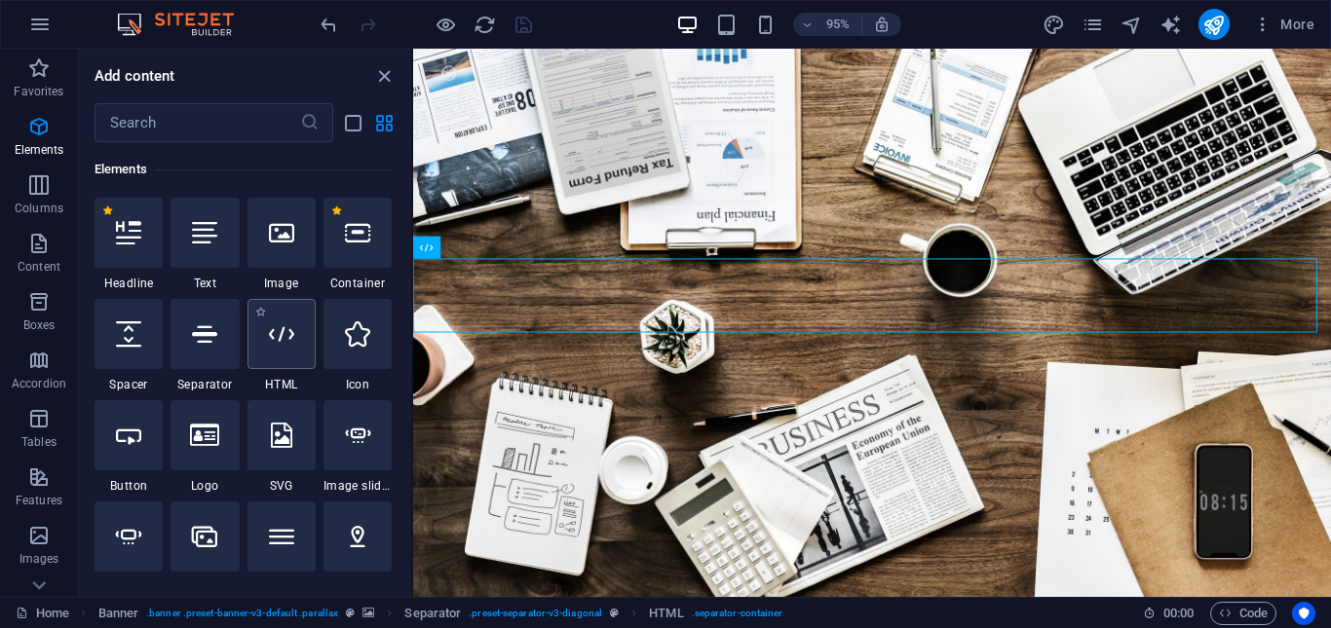
click at [278, 329] on icon at bounding box center [281, 333] width 25 height 25
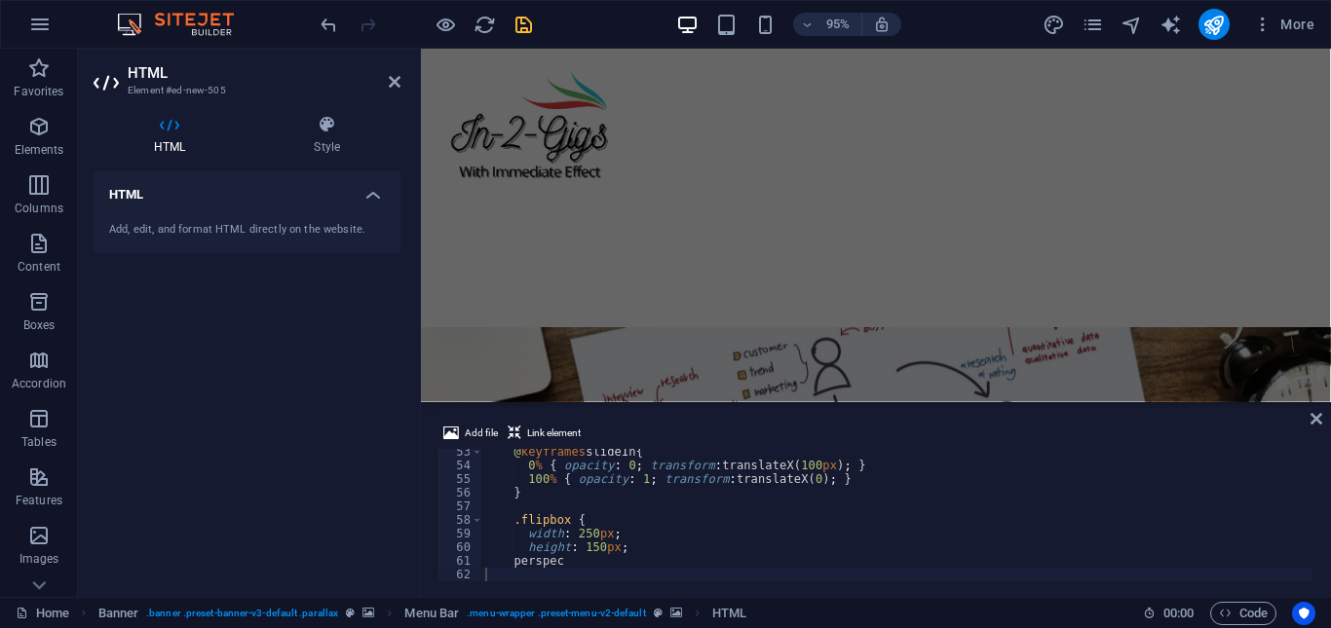
scroll to position [0, 0]
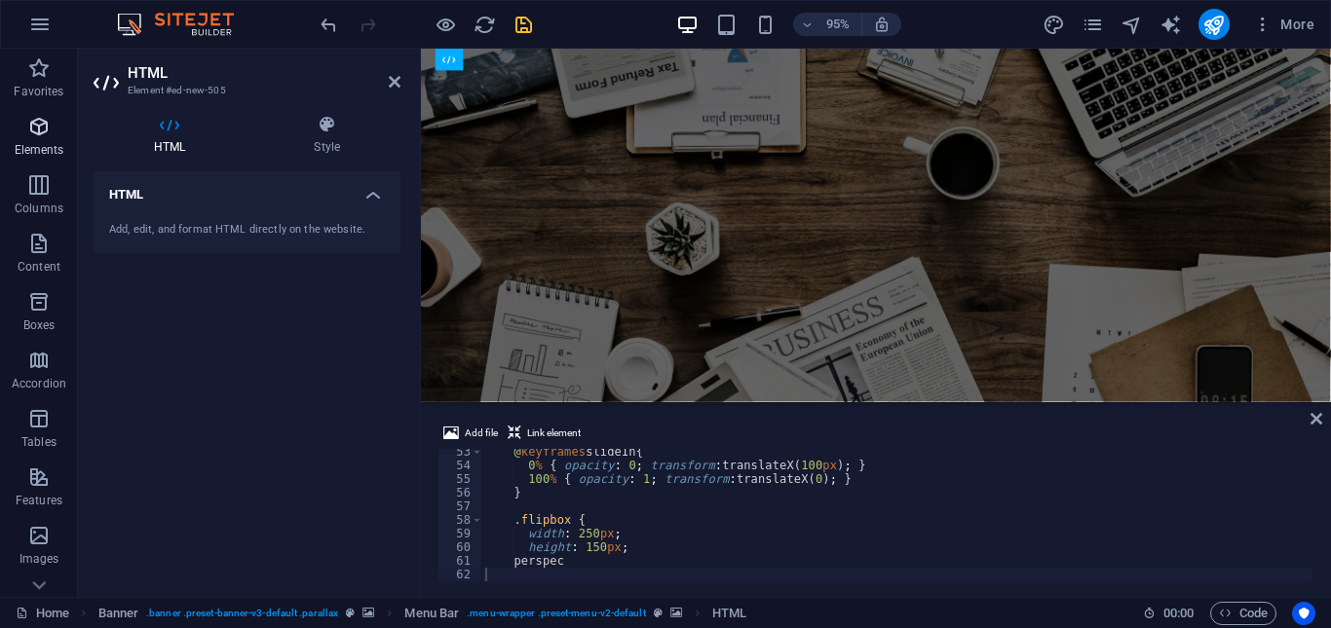
click at [39, 132] on icon "button" at bounding box center [38, 126] width 23 height 23
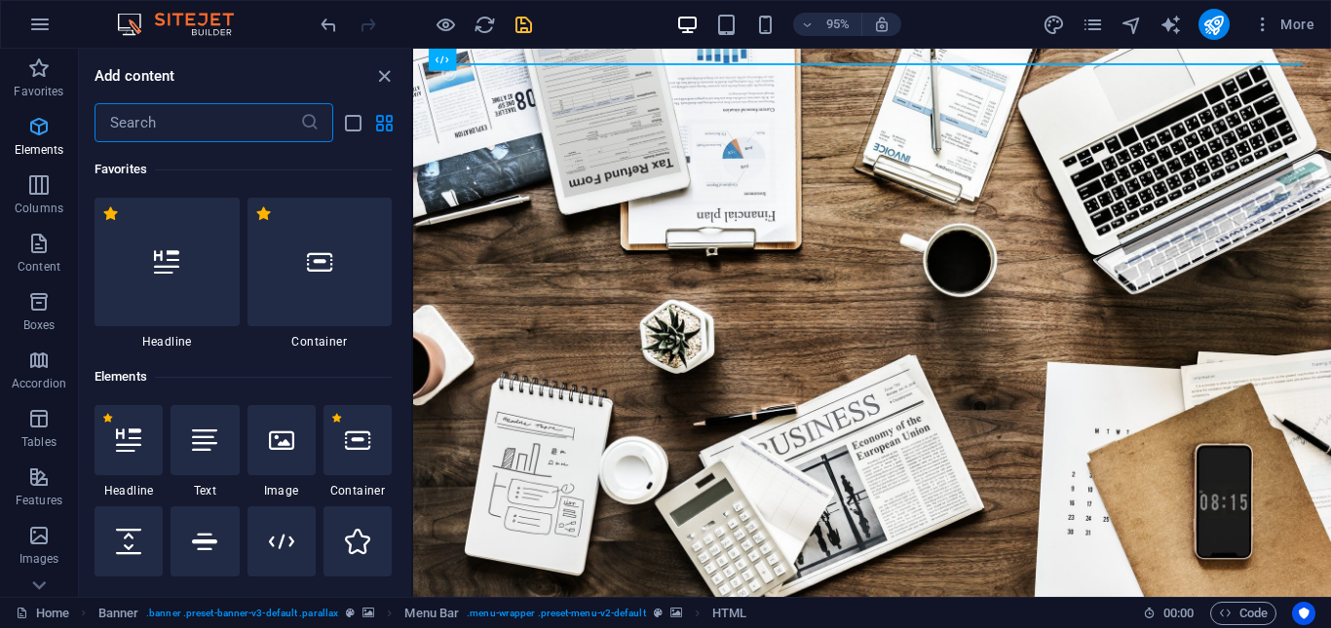
scroll to position [199, 0]
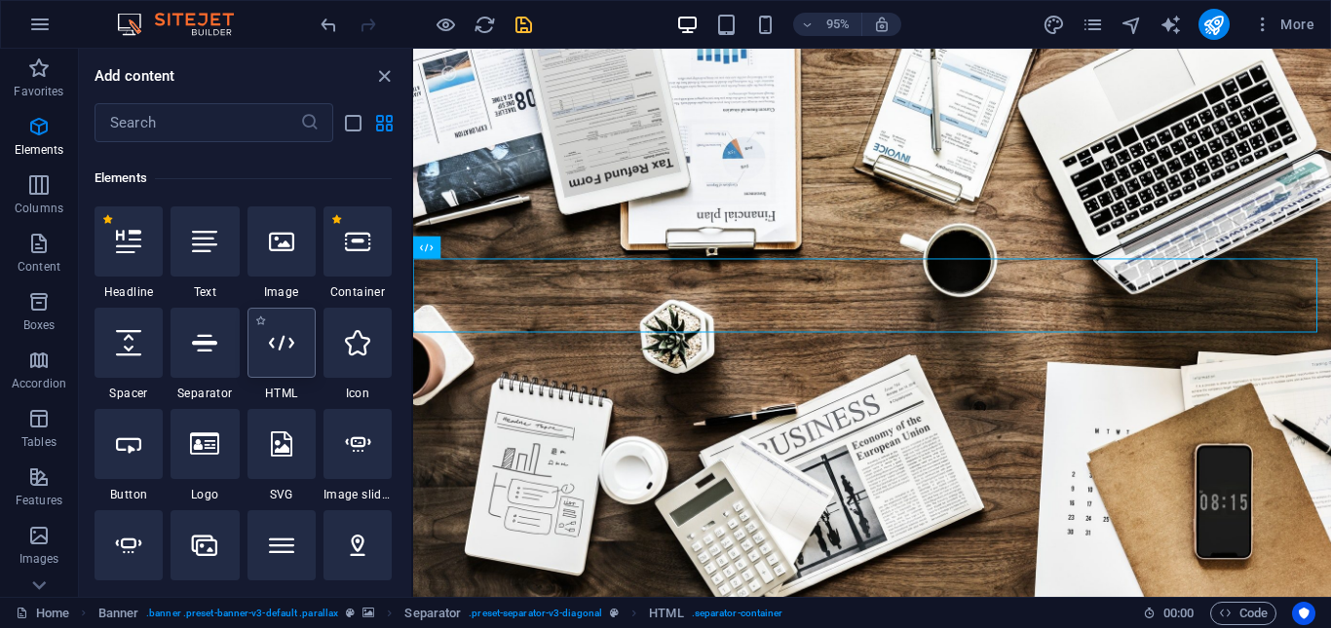
click at [284, 343] on icon at bounding box center [281, 342] width 25 height 25
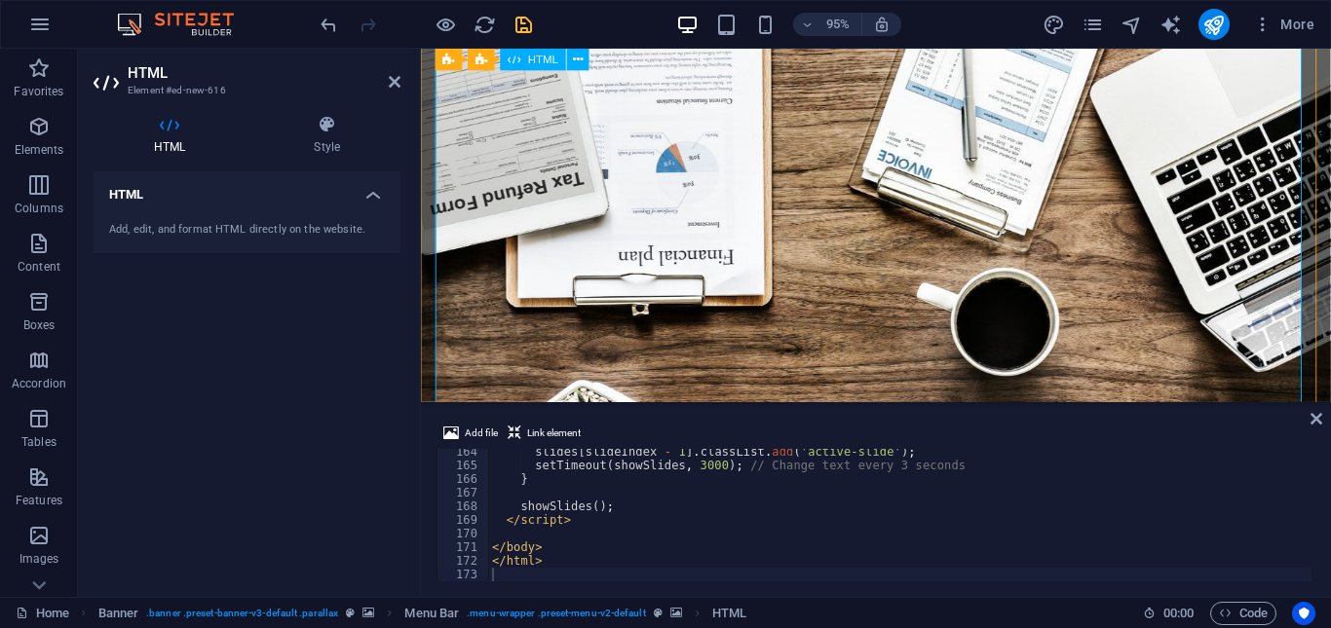
scroll to position [292, 0]
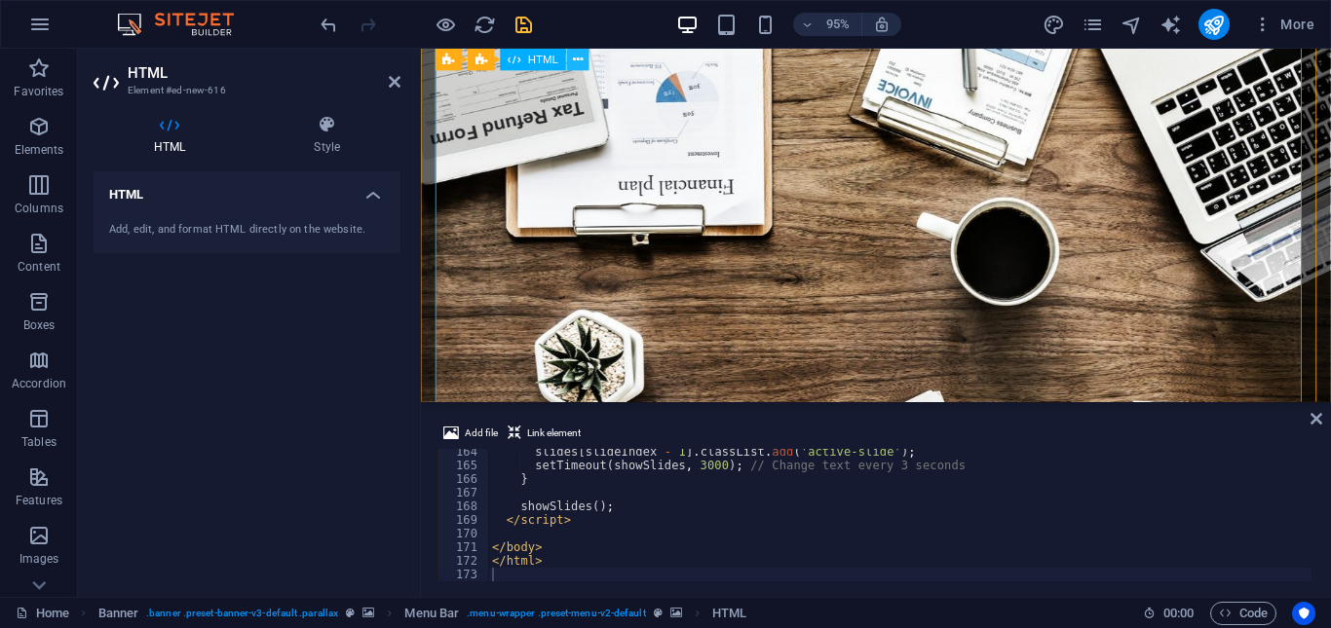
click at [582, 61] on button at bounding box center [578, 60] width 22 height 22
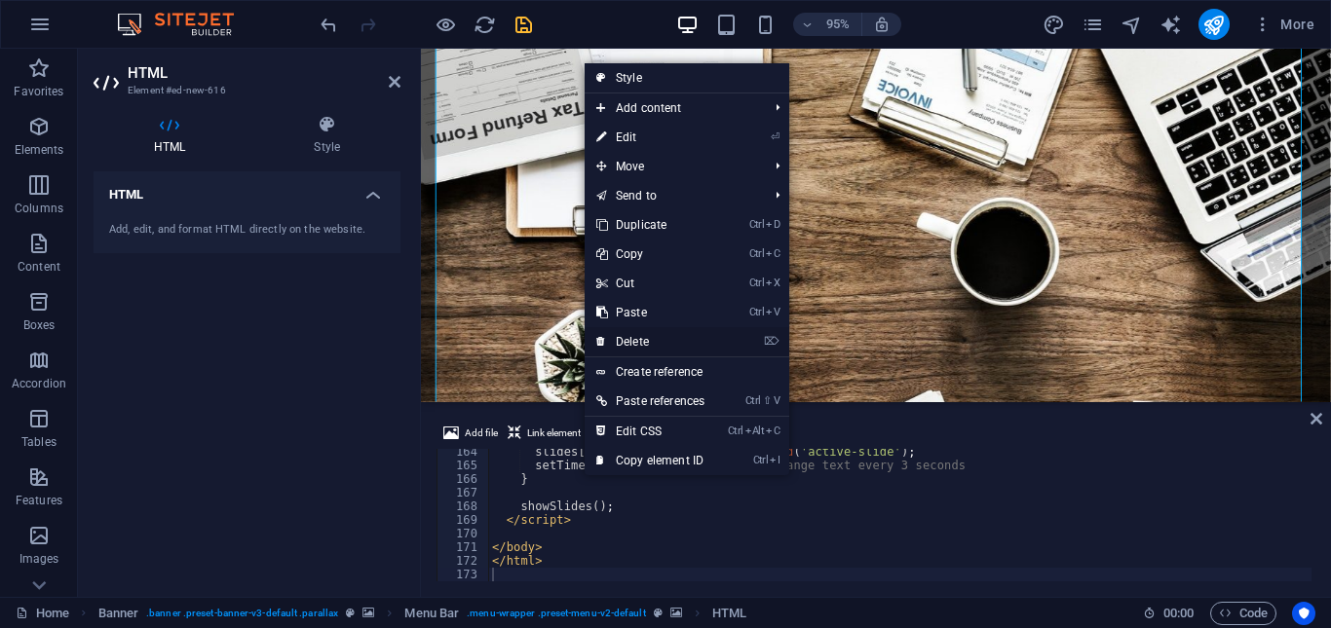
click at [691, 344] on link "⌦ Delete" at bounding box center [649, 341] width 131 height 29
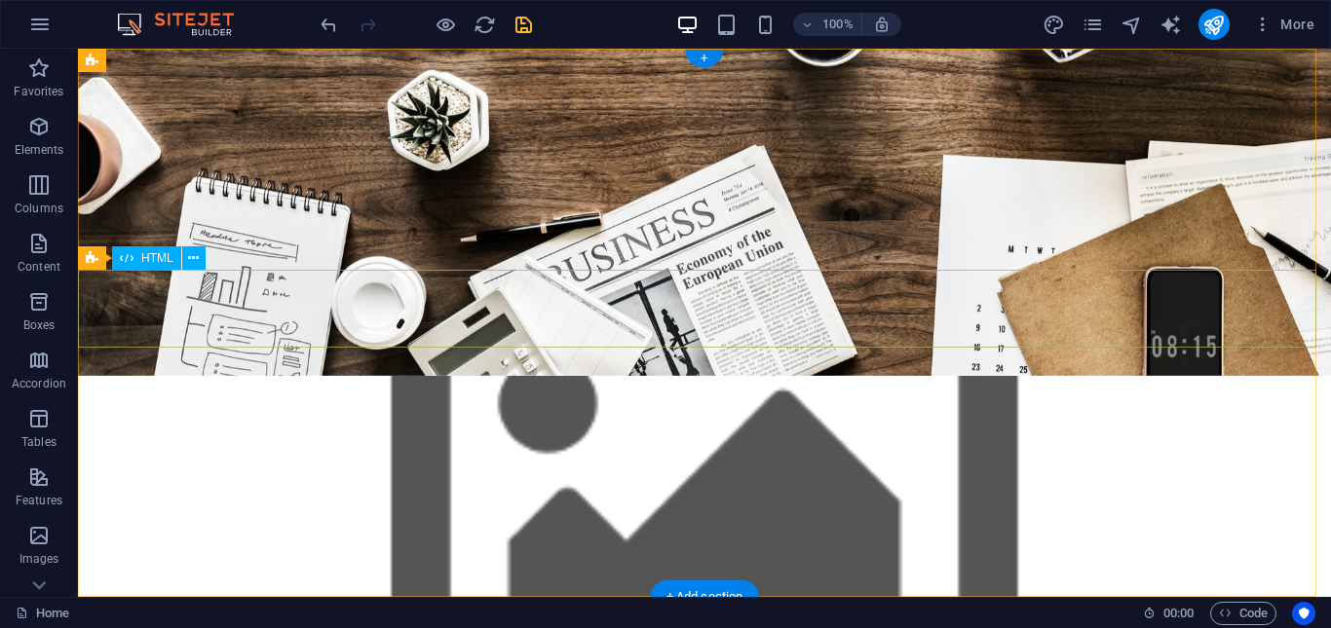
scroll to position [0, 0]
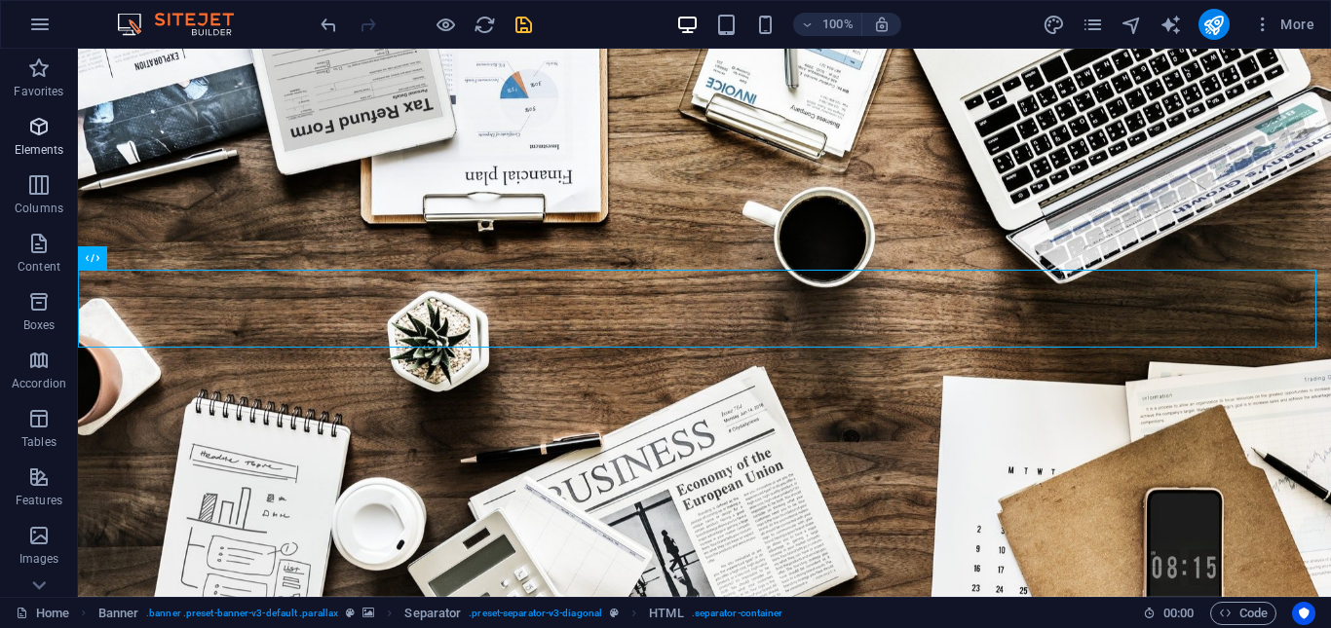
click at [45, 133] on icon "button" at bounding box center [38, 126] width 23 height 23
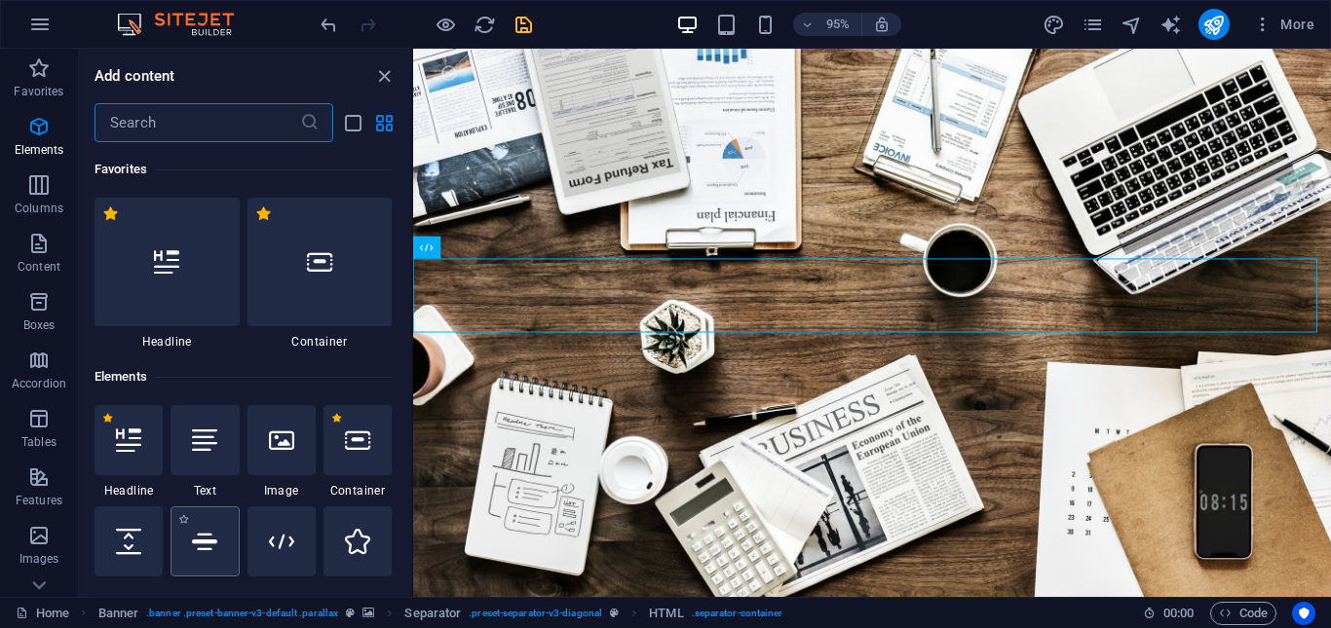
scroll to position [207, 0]
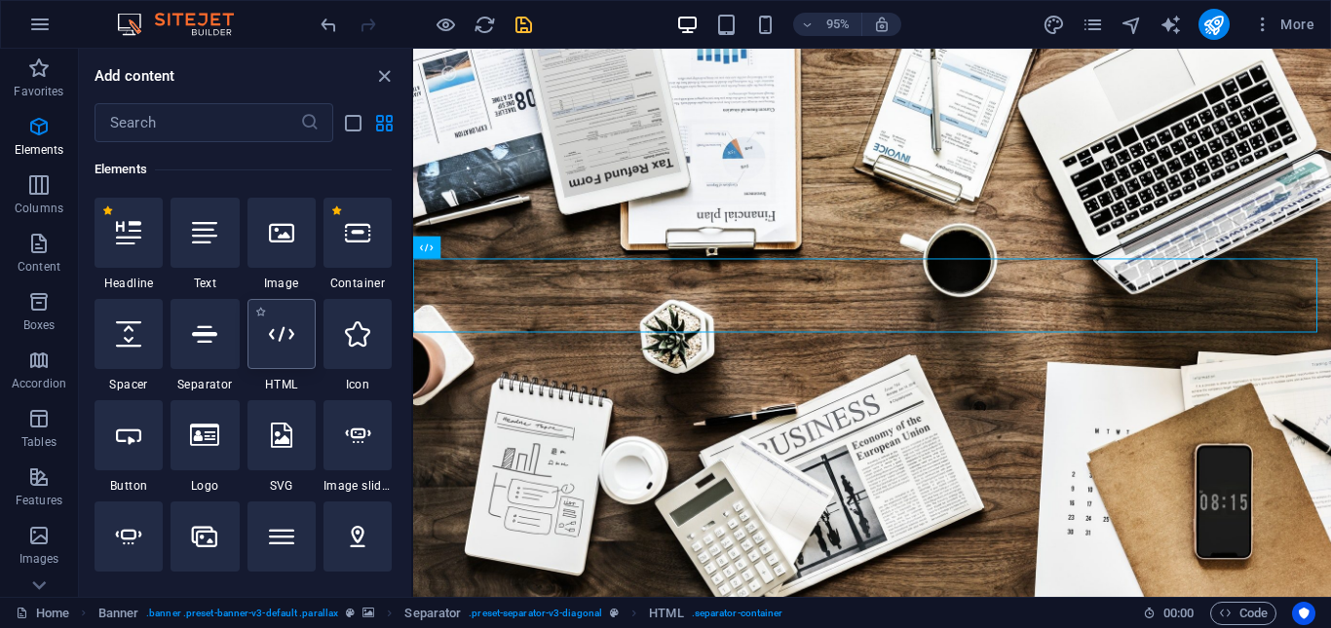
click at [290, 340] on icon at bounding box center [281, 333] width 25 height 25
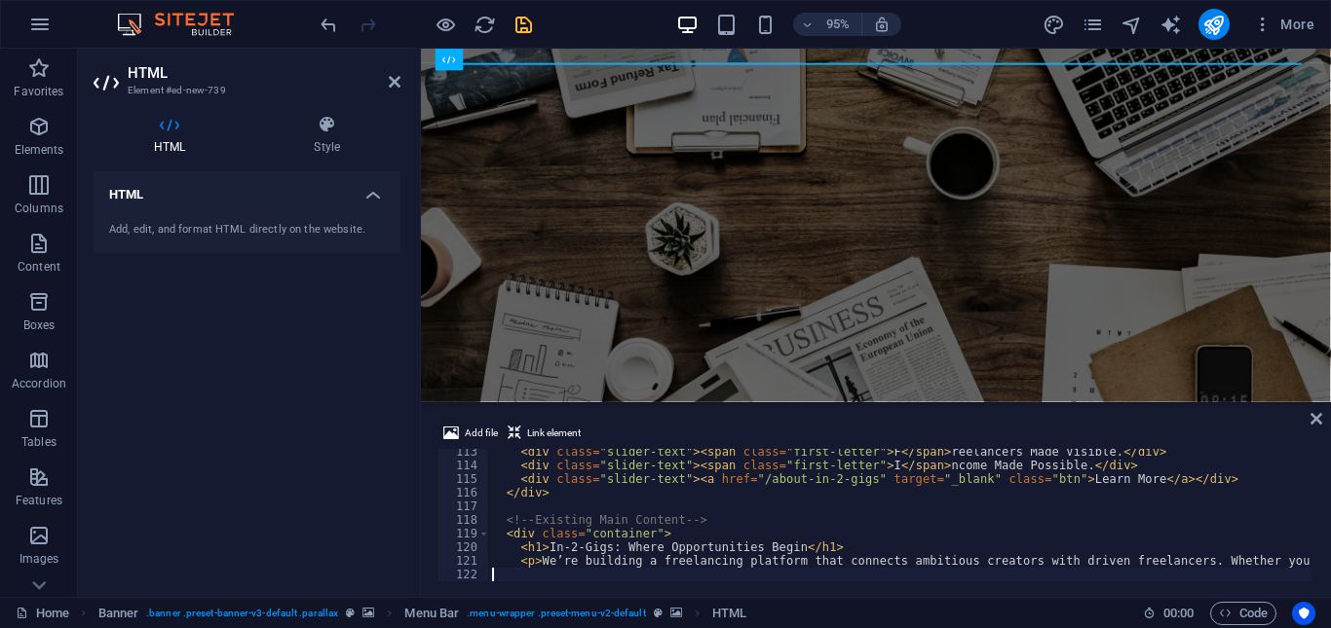
scroll to position [1531, 0]
click at [384, 457] on div "HTML Add, edit, and format HTML directly on the website." at bounding box center [247, 376] width 307 height 410
